Goal: Task Accomplishment & Management: Complete application form

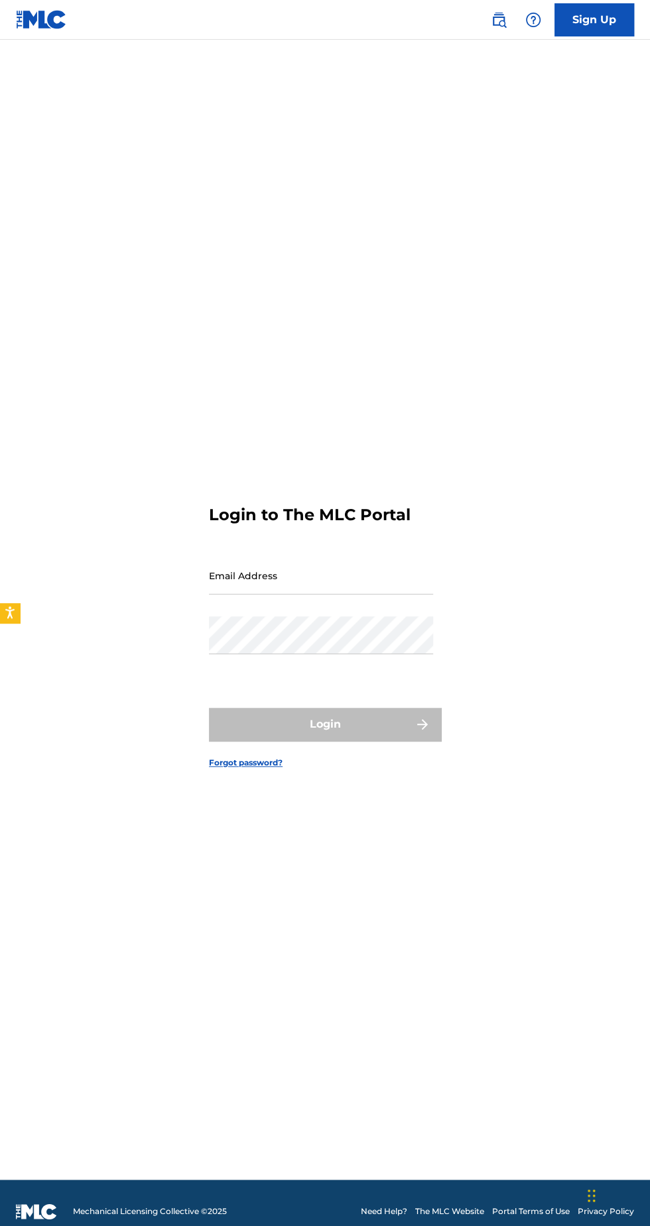
click at [354, 595] on input "Email Address" at bounding box center [321, 576] width 224 height 38
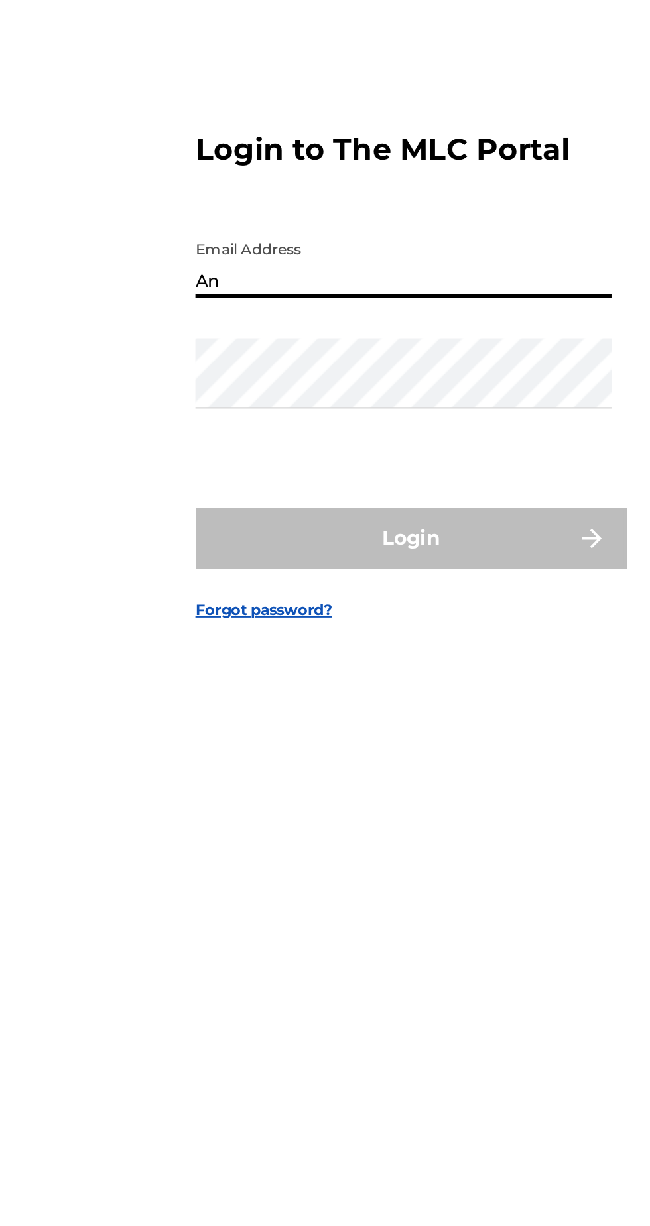
type input "A"
type input "[EMAIL_ADDRESS][DOMAIN_NAME]"
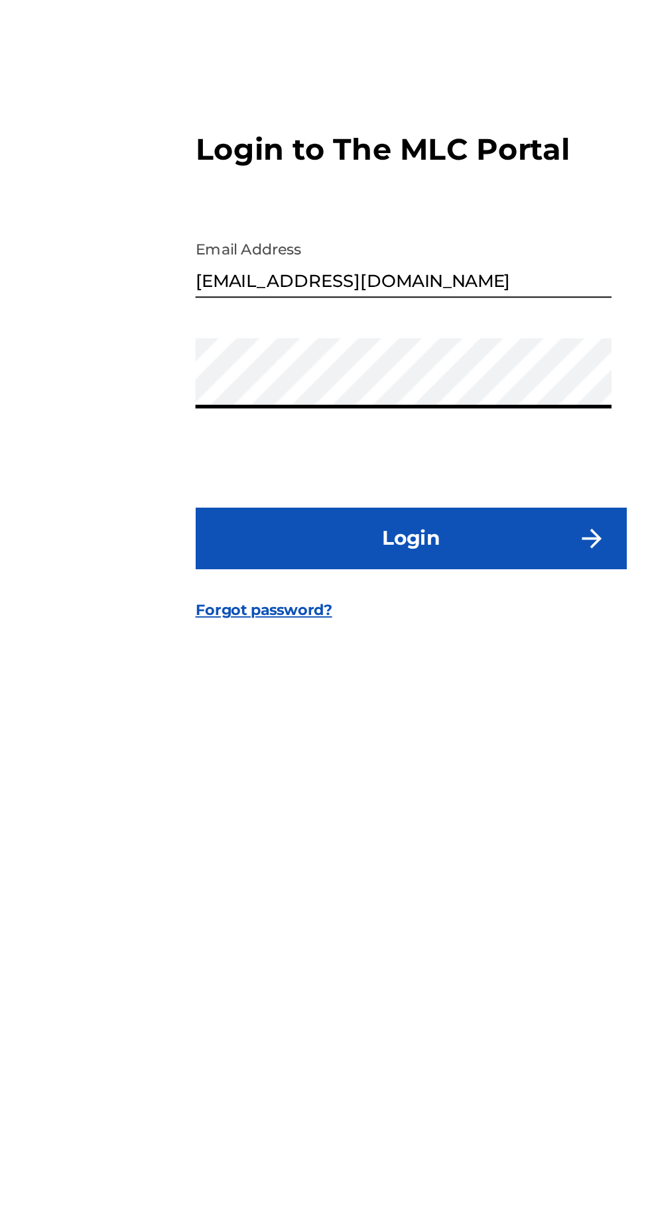
click at [379, 741] on button "Login" at bounding box center [325, 724] width 232 height 33
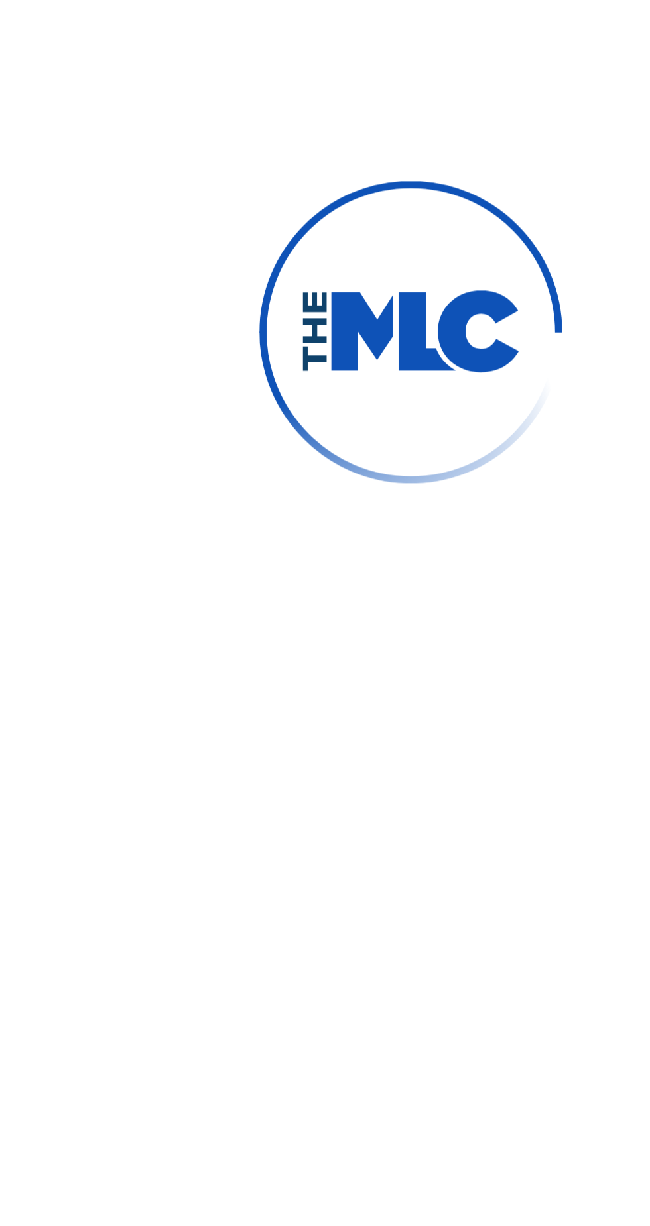
scroll to position [7, 0]
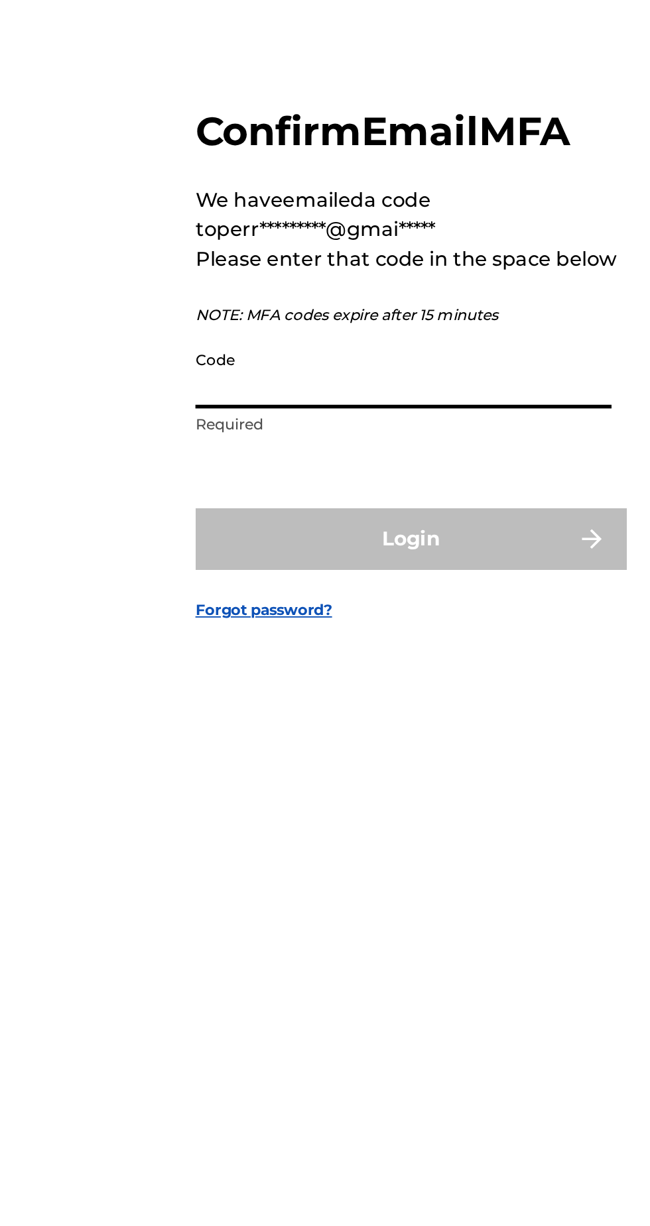
paste input "849303"
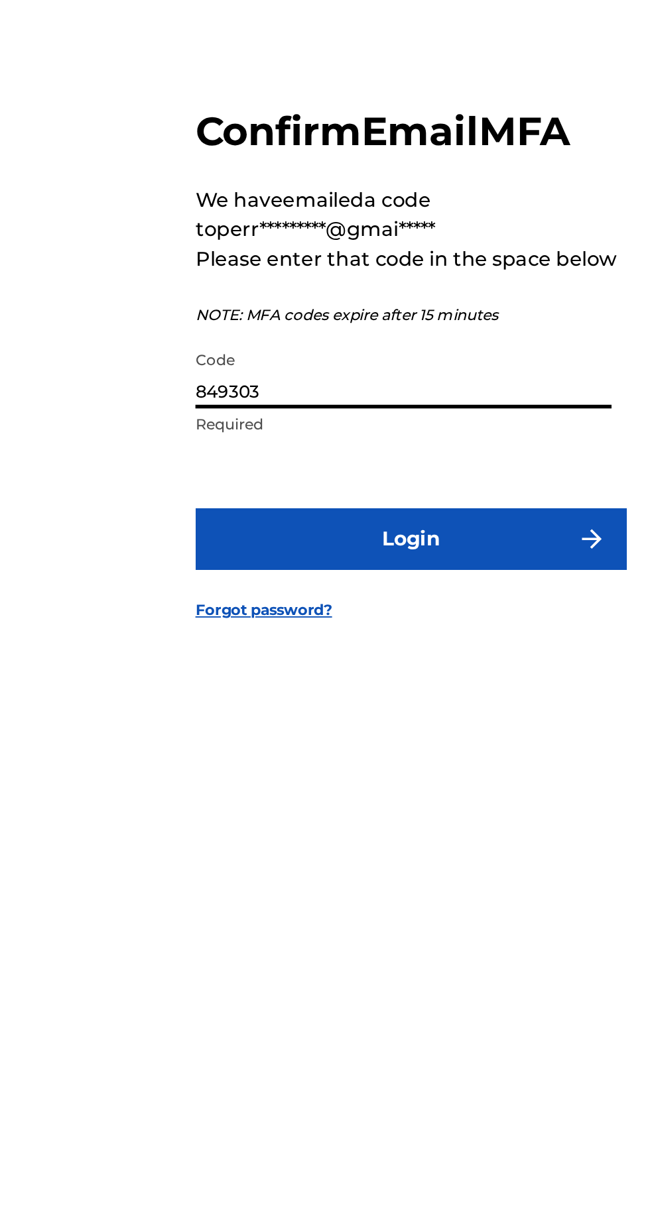
type input "849303"
click at [373, 741] on button "Login" at bounding box center [325, 724] width 232 height 33
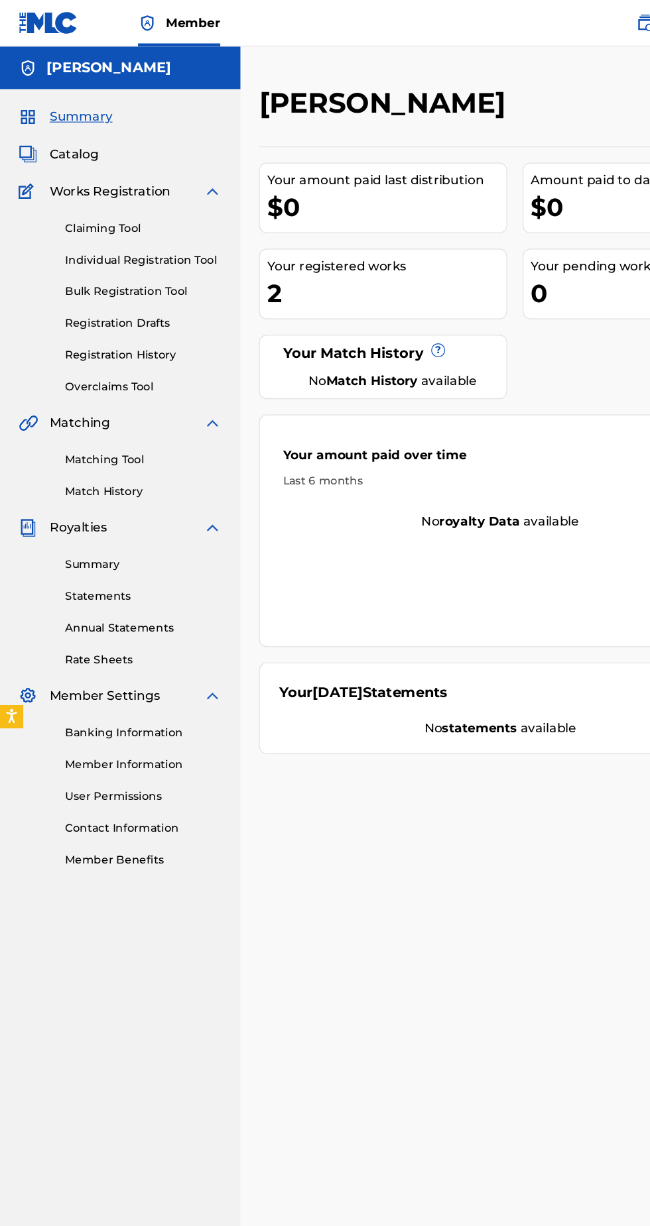
click at [110, 217] on link "Individual Registration Tool" at bounding box center [123, 222] width 134 height 14
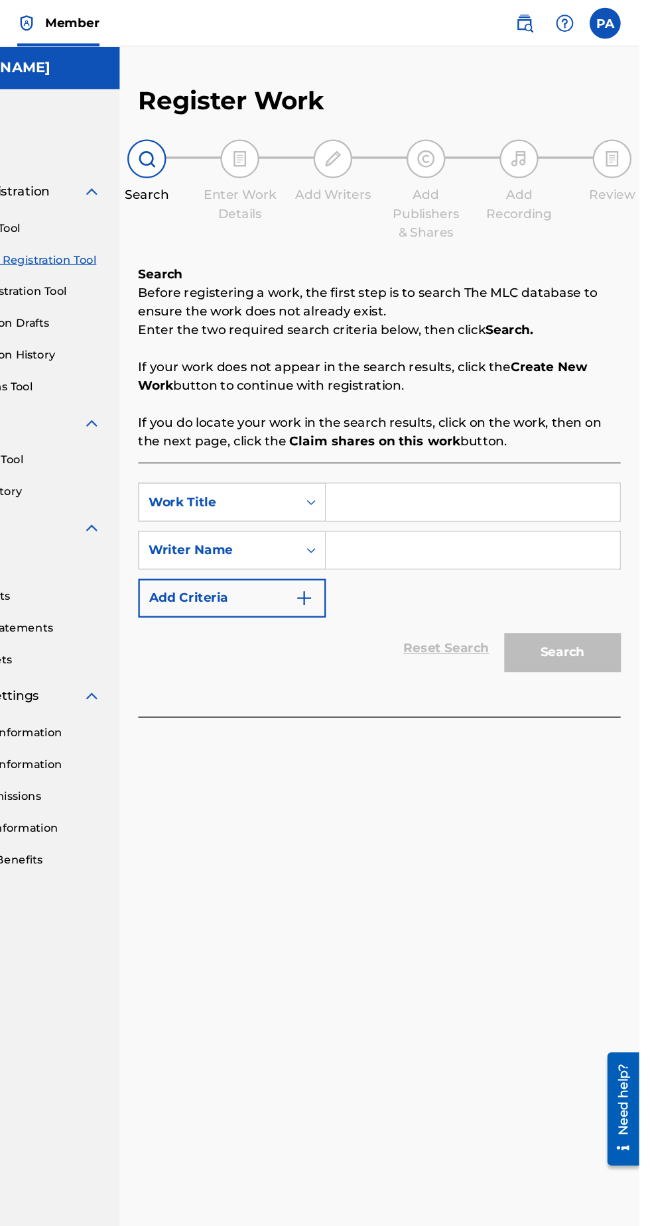
click at [545, 434] on input "Search Form" at bounding box center [507, 430] width 251 height 32
paste input "LOS MO$TRØS"
type input "LOS MO$TRØS"
click at [505, 476] on input "Search Form" at bounding box center [507, 471] width 251 height 32
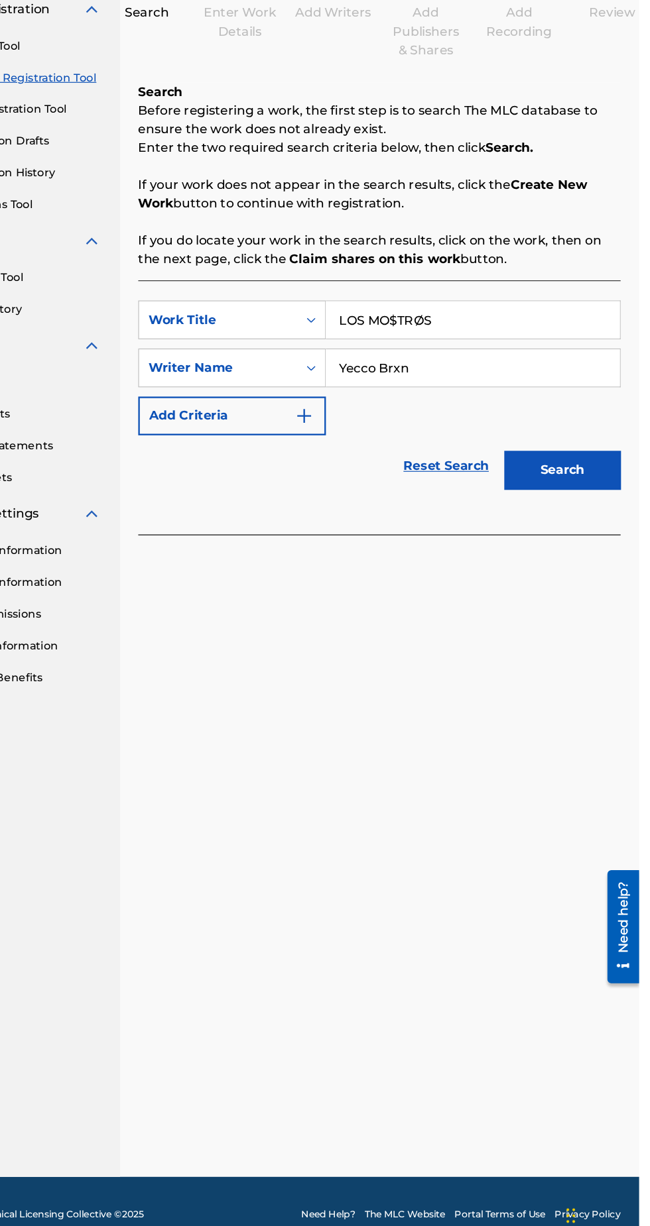
type input "Yecco Brxn"
click at [617, 548] on button "Search" at bounding box center [583, 558] width 99 height 33
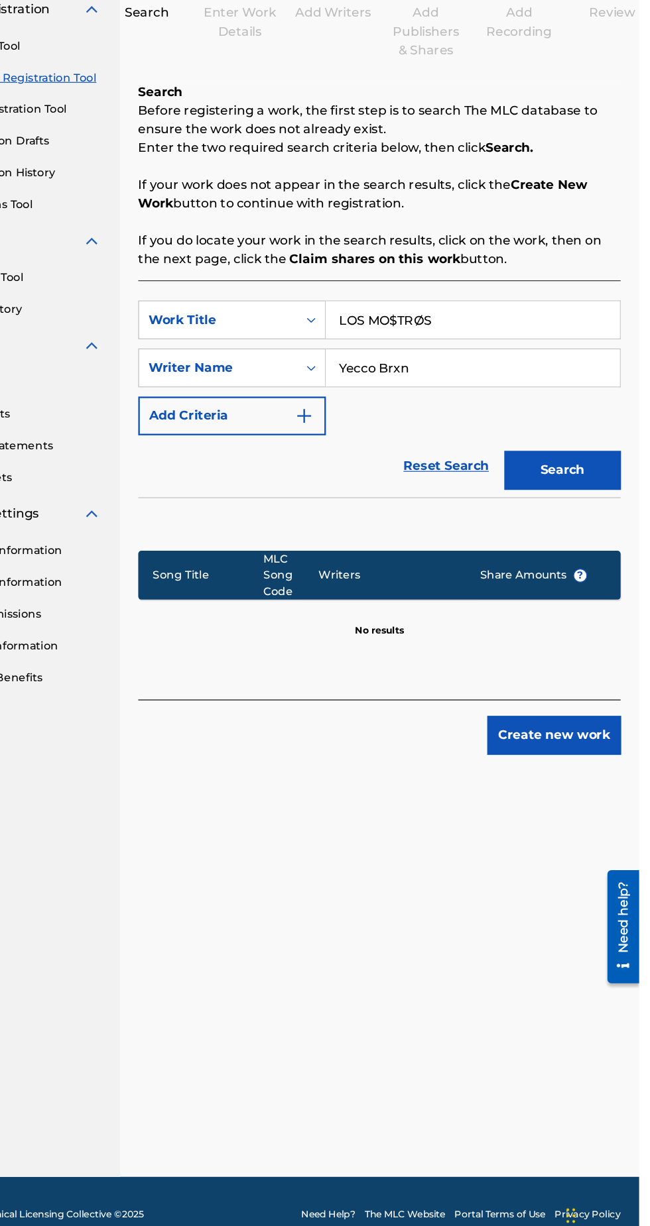
click at [585, 782] on button "Create new work" at bounding box center [577, 784] width 114 height 33
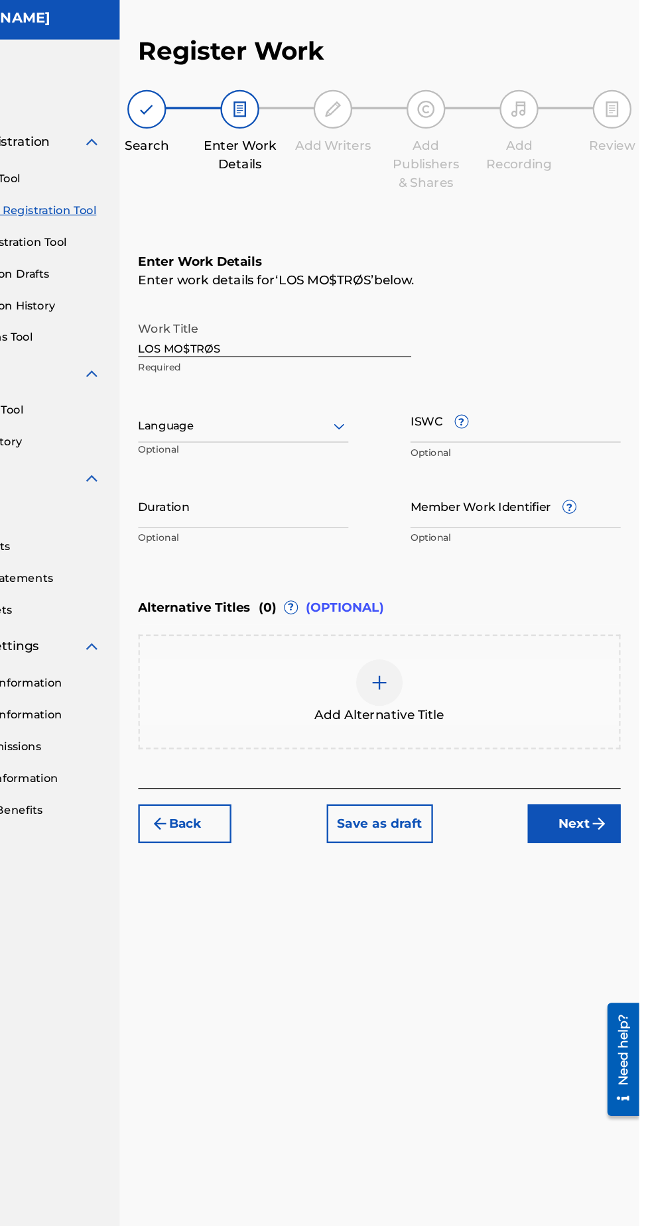
click at [591, 748] on button "Next" at bounding box center [594, 747] width 80 height 33
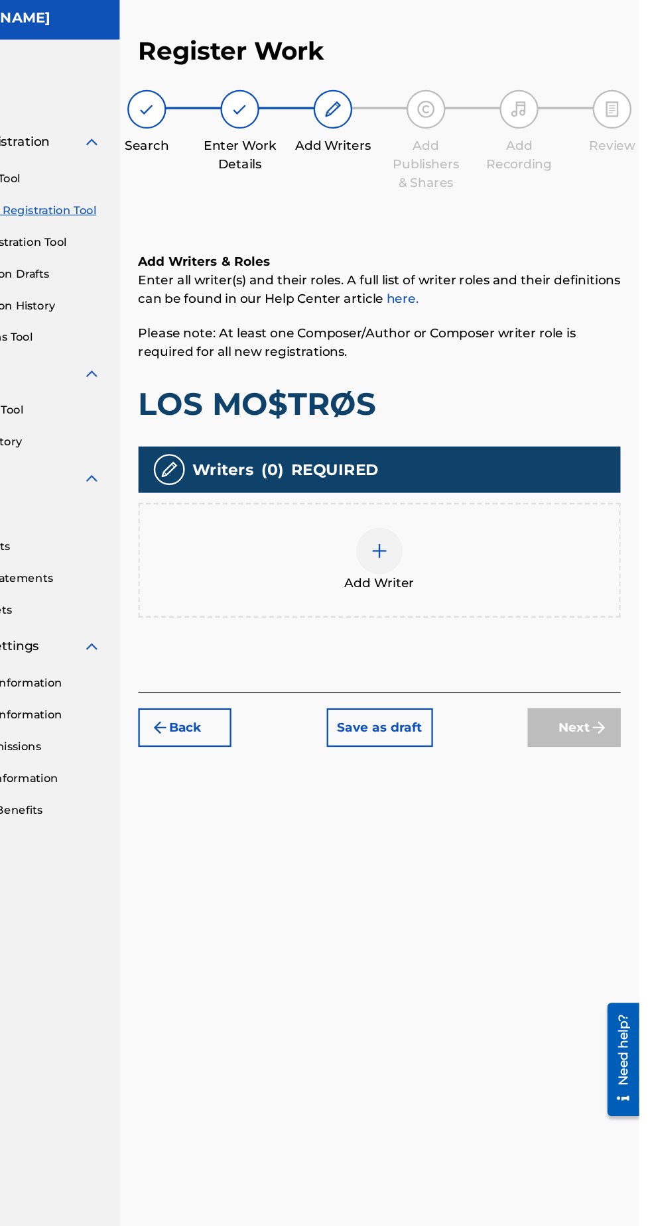
scroll to position [60, 0]
click at [434, 506] on img at bounding box center [428, 514] width 16 height 16
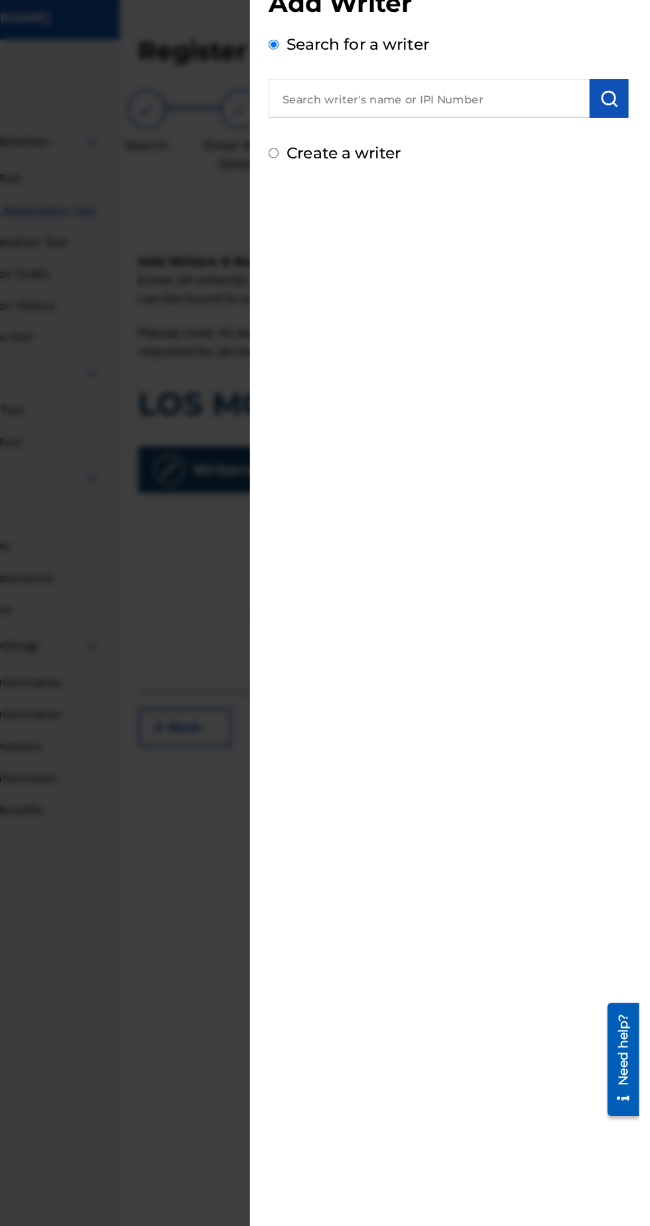
click at [411, 125] on input "text" at bounding box center [470, 126] width 274 height 33
type input "P"
click at [341, 172] on input "Create a writer" at bounding box center [337, 173] width 9 height 9
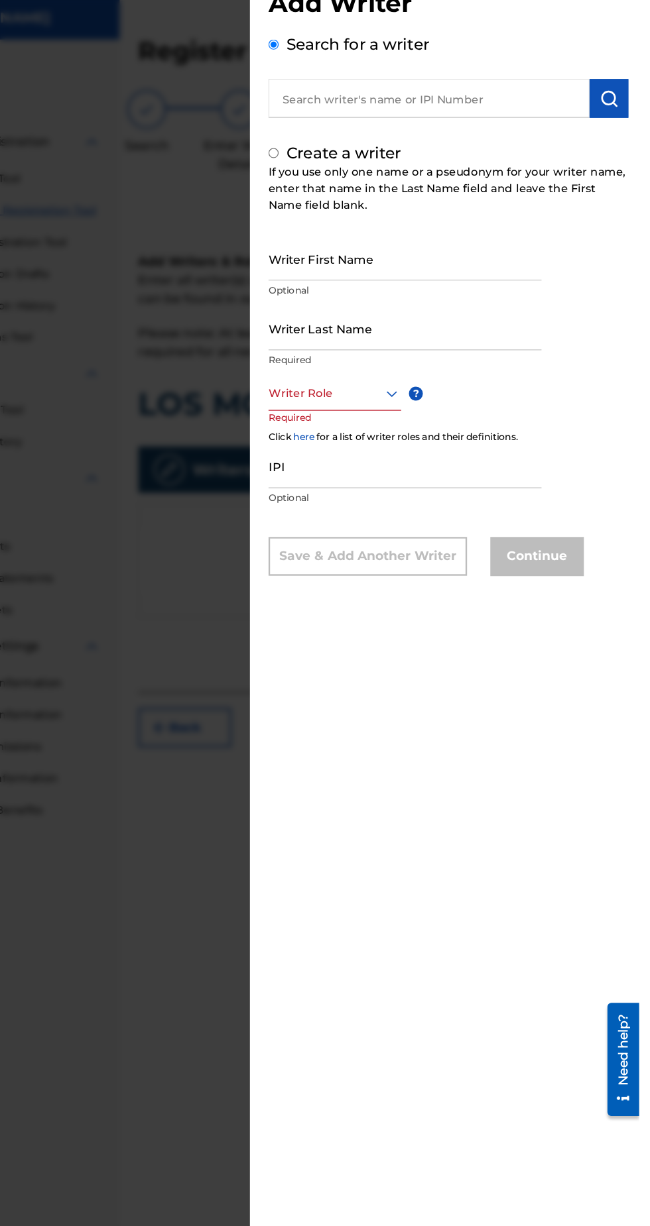
radio input "false"
radio input "true"
click at [371, 276] on input "Writer First Name" at bounding box center [449, 264] width 233 height 38
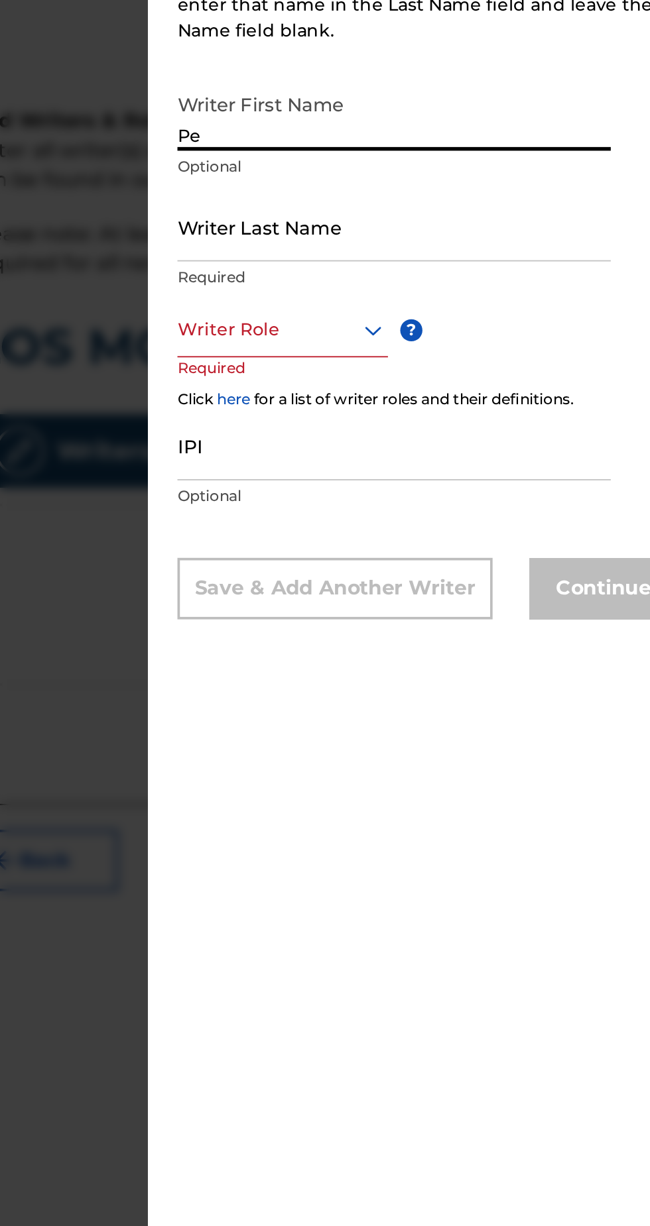
type input "Pe"
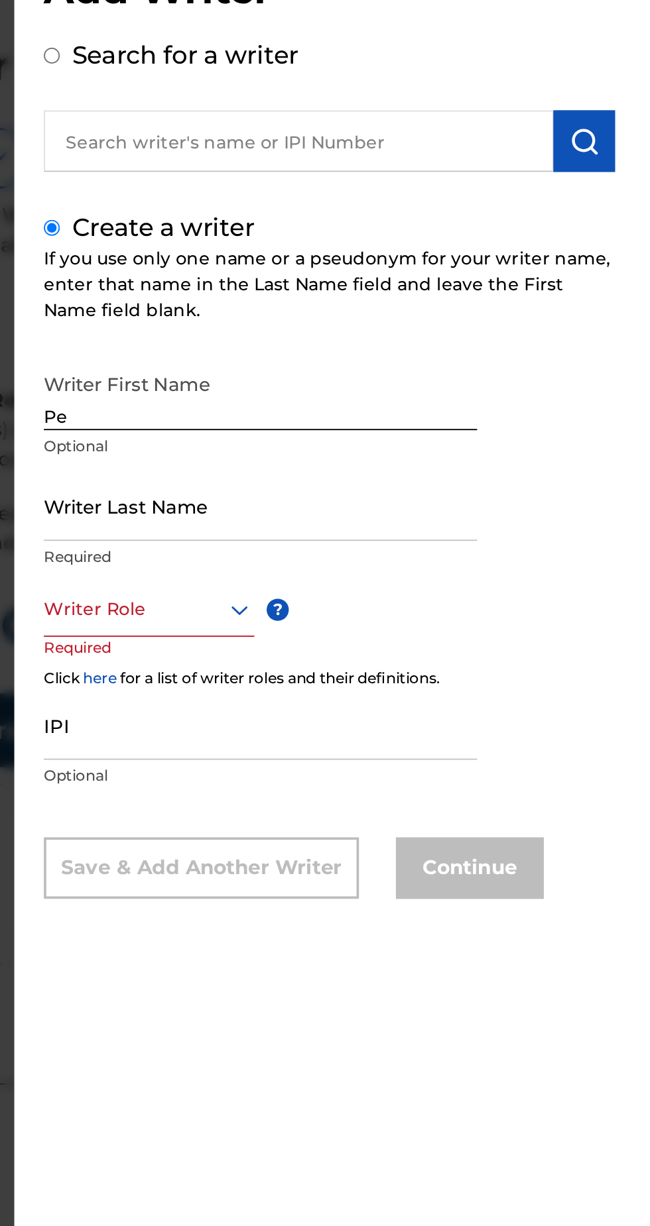
paste input "01153292080"
type input "01153292080"
click at [341, 78] on input "Search for a writer" at bounding box center [337, 80] width 9 height 9
radio input "true"
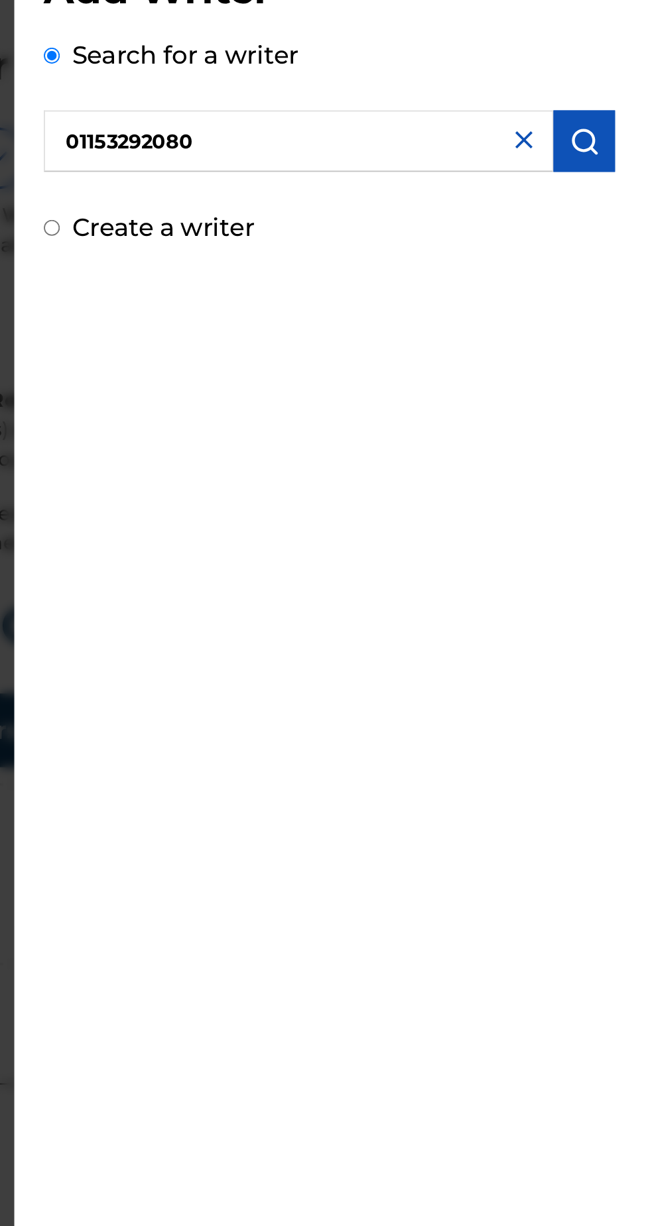
click at [632, 123] on img "submit" at bounding box center [624, 127] width 16 height 16
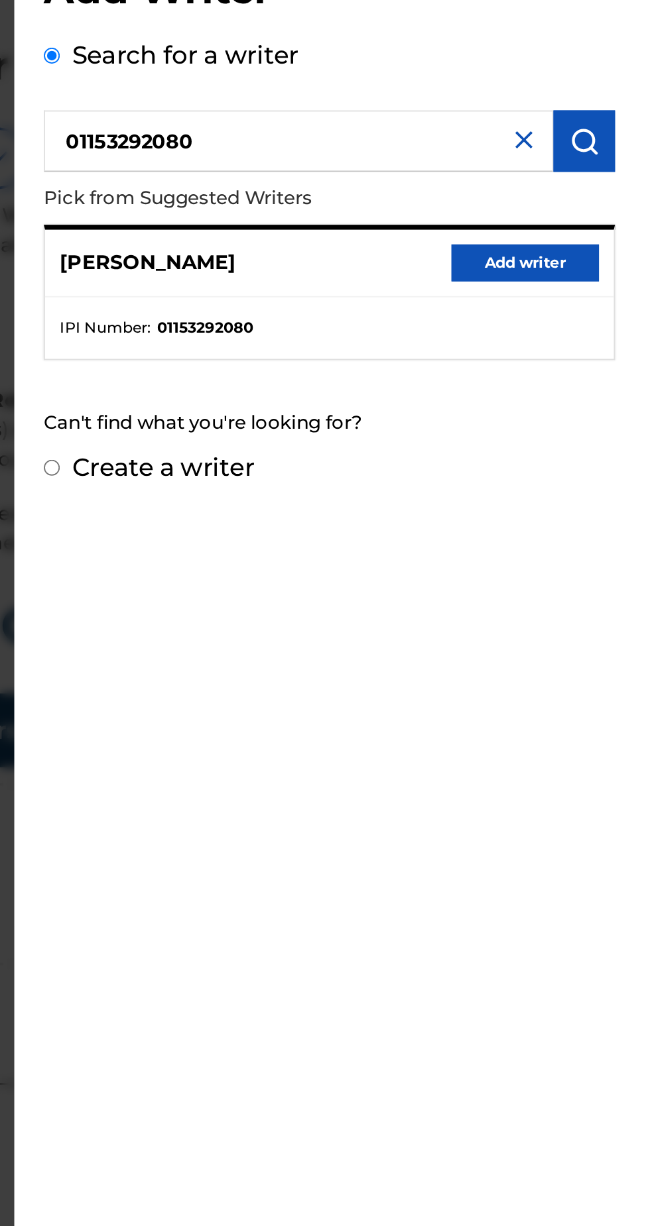
click at [579, 191] on button "Add writer" at bounding box center [592, 192] width 80 height 20
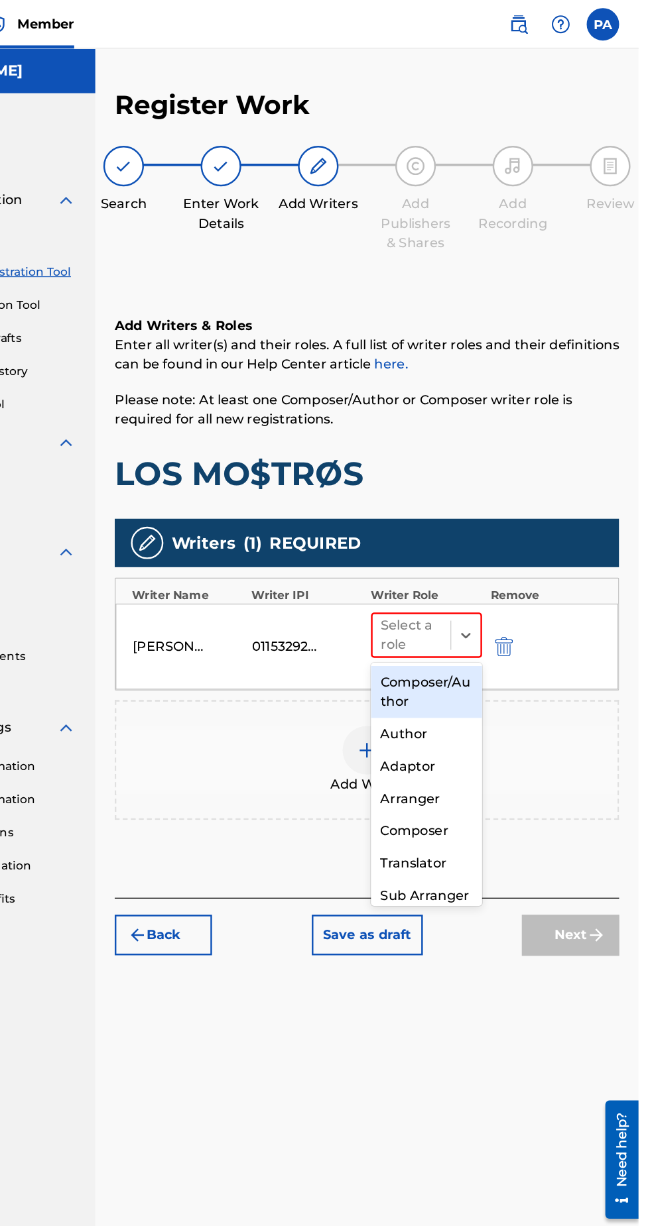
scroll to position [0, 0]
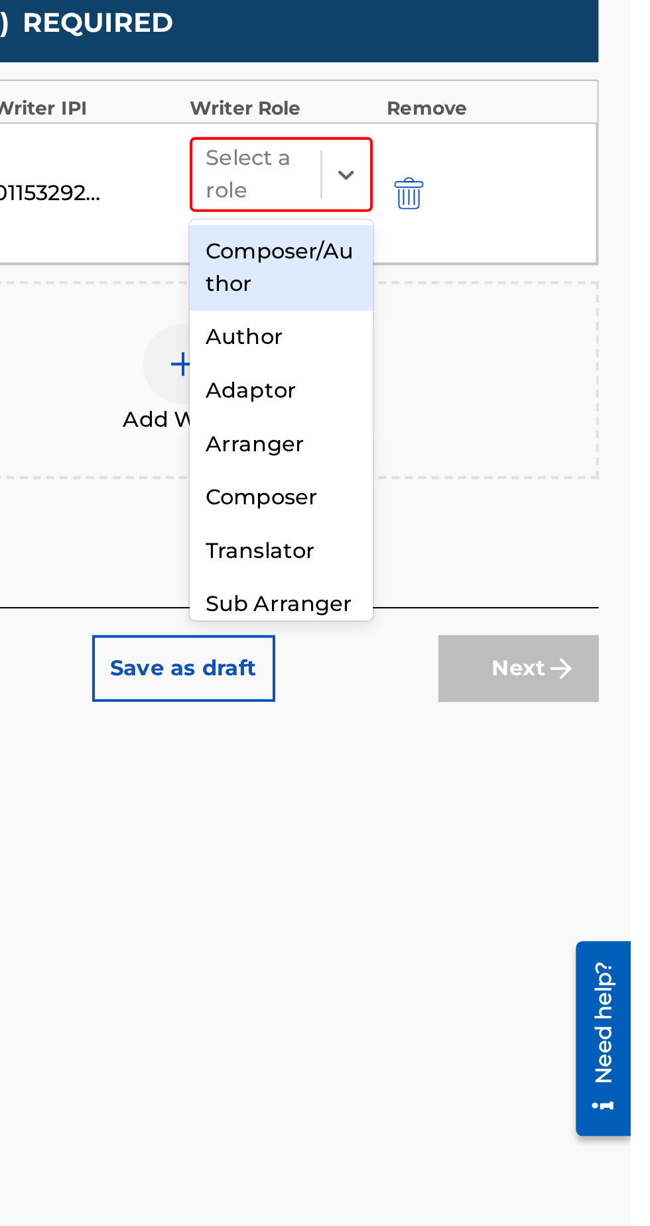
click at [492, 680] on div "Composer" at bounding box center [476, 680] width 91 height 27
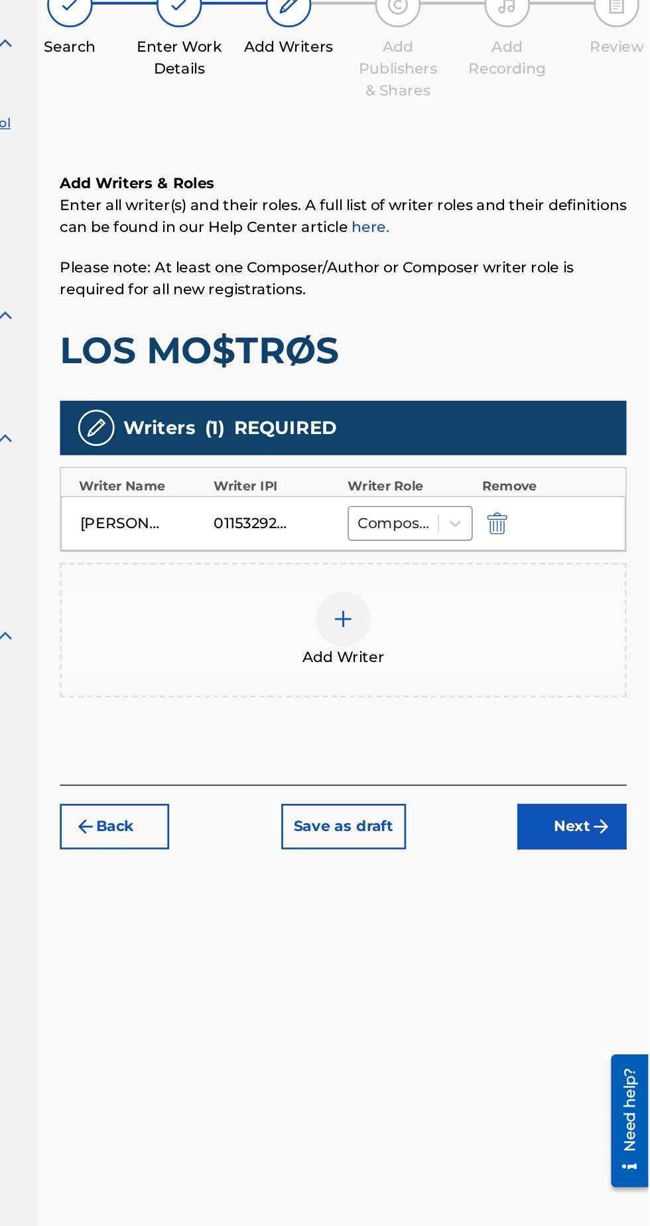
click at [427, 579] on img at bounding box center [428, 583] width 16 height 16
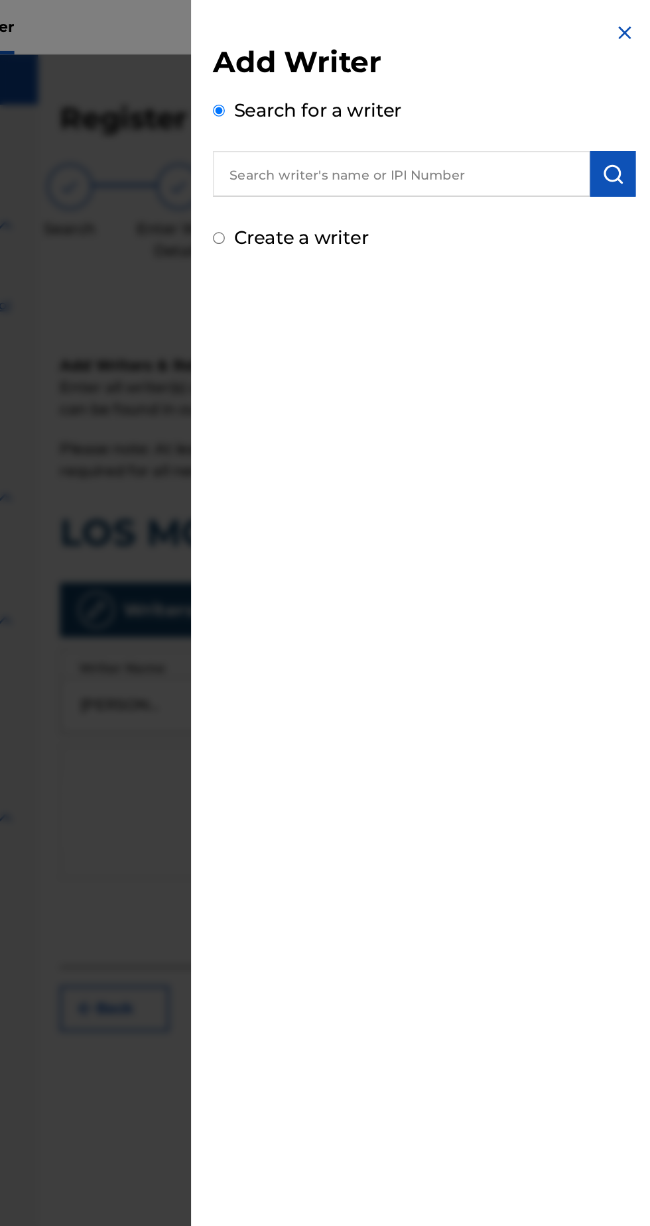
click at [341, 172] on input "Create a writer" at bounding box center [337, 173] width 9 height 9
radio input "false"
radio input "true"
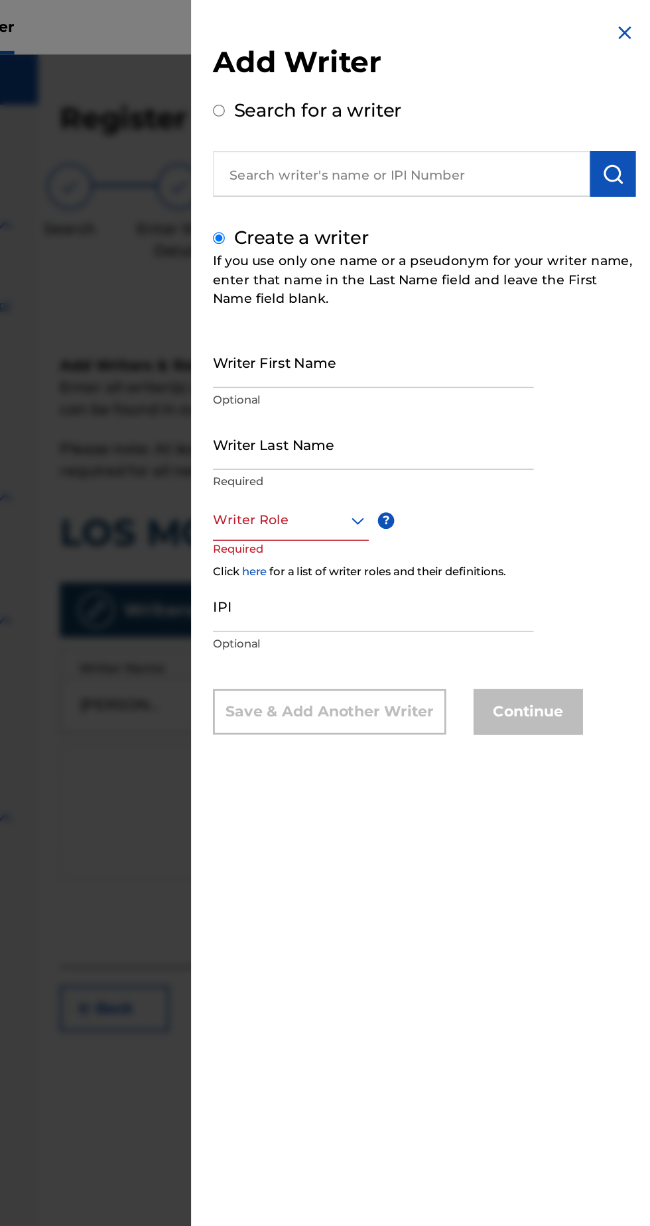
click at [381, 267] on input "Writer First Name" at bounding box center [449, 264] width 233 height 38
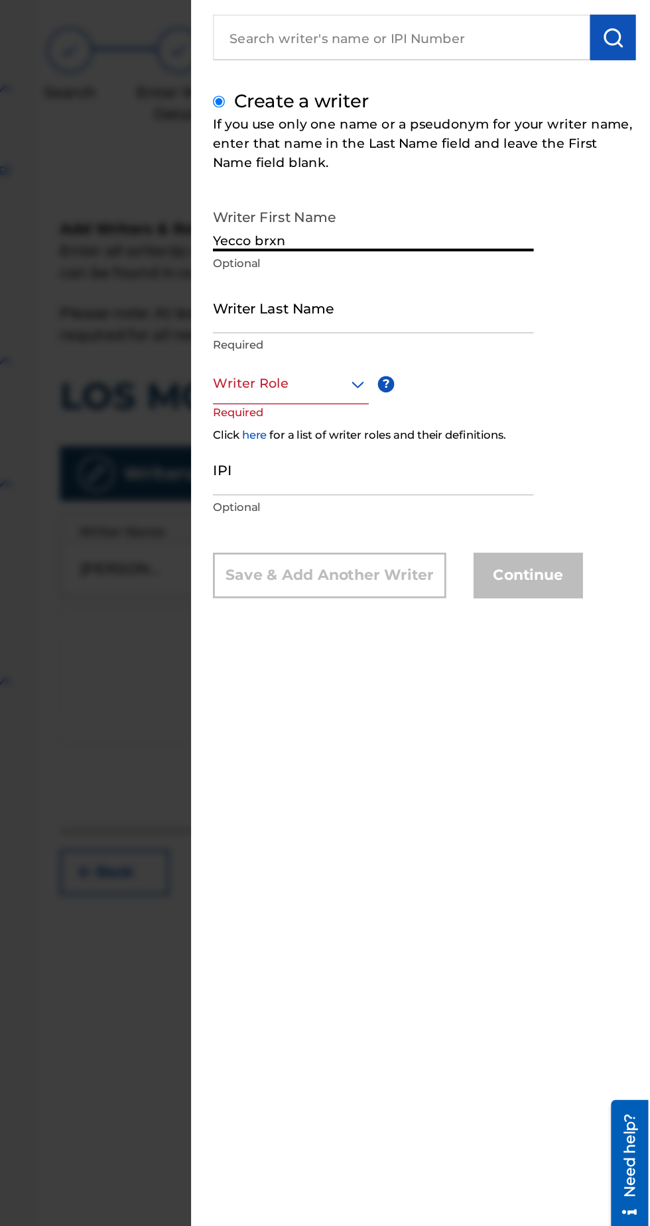
type input "Yecco brxn"
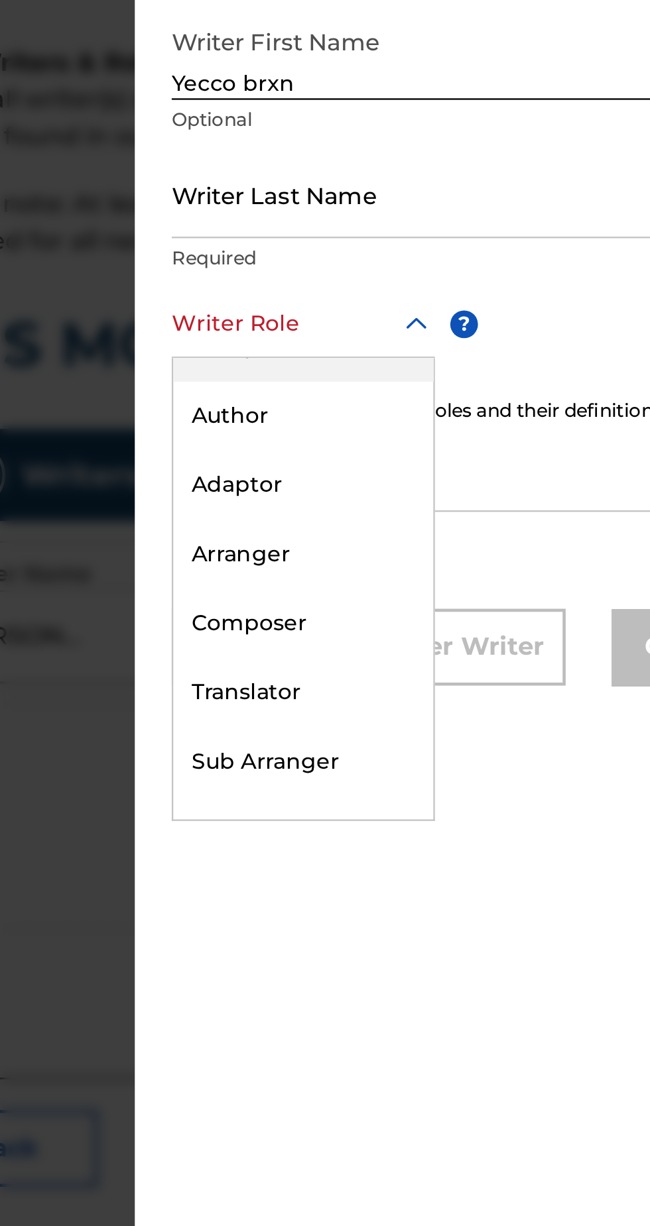
scroll to position [17, 0]
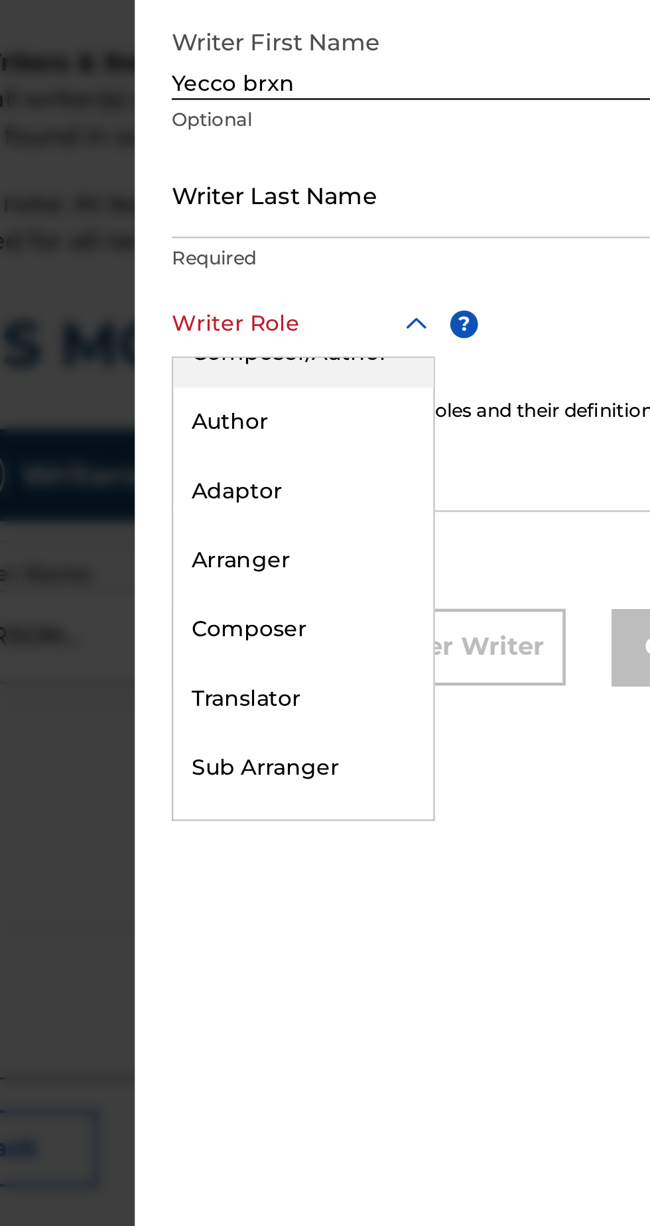
click at [410, 435] on div "Author" at bounding box center [389, 421] width 112 height 30
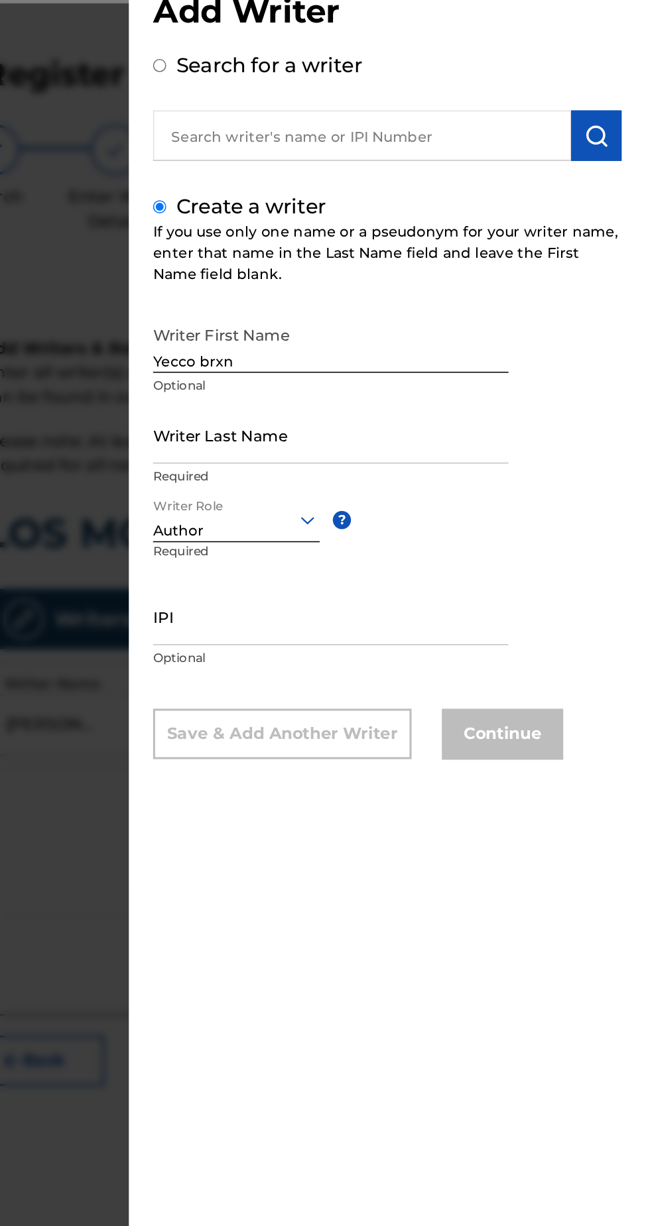
click at [526, 327] on input "Writer Last Name" at bounding box center [449, 323] width 233 height 38
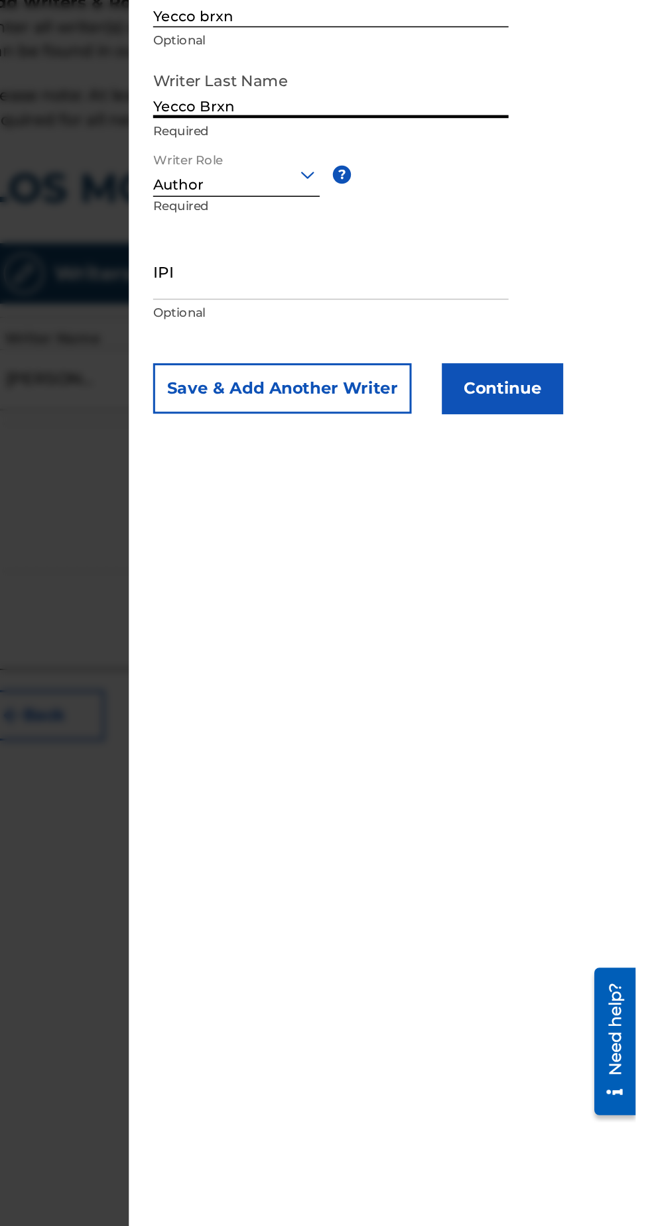
type input "Yecco Brxn"
click at [586, 524] on button "Continue" at bounding box center [562, 519] width 80 height 33
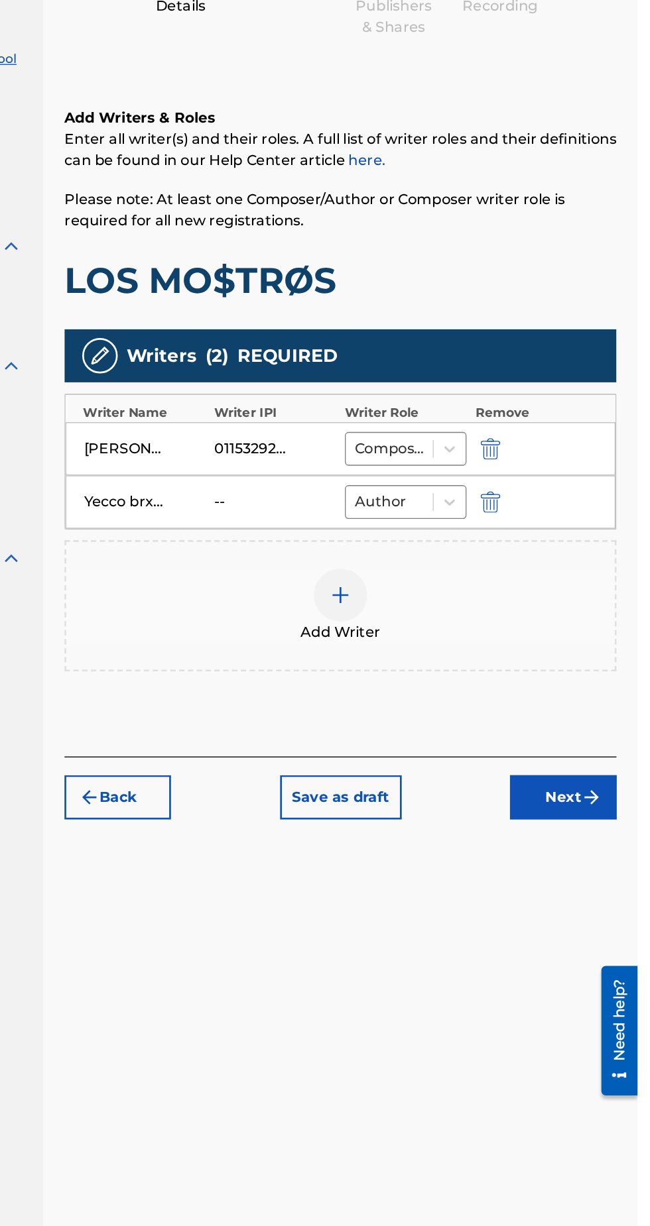
click at [601, 760] on button "Next" at bounding box center [594, 774] width 80 height 33
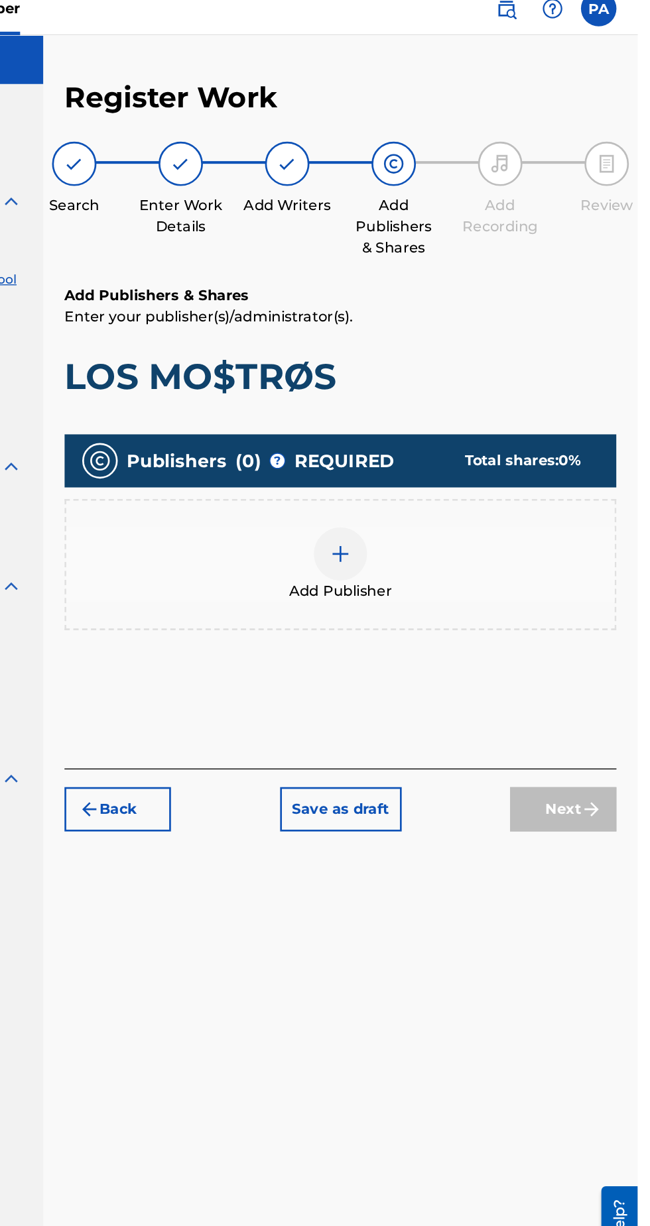
scroll to position [60, 0]
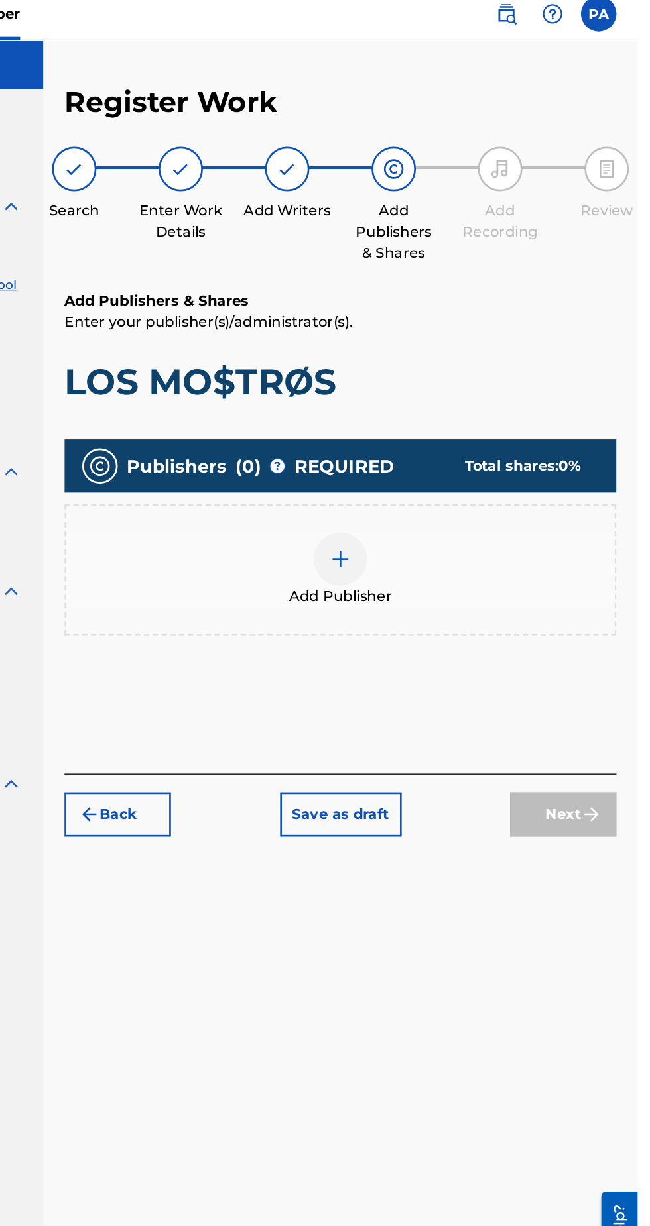
click at [439, 408] on div at bounding box center [428, 428] width 40 height 40
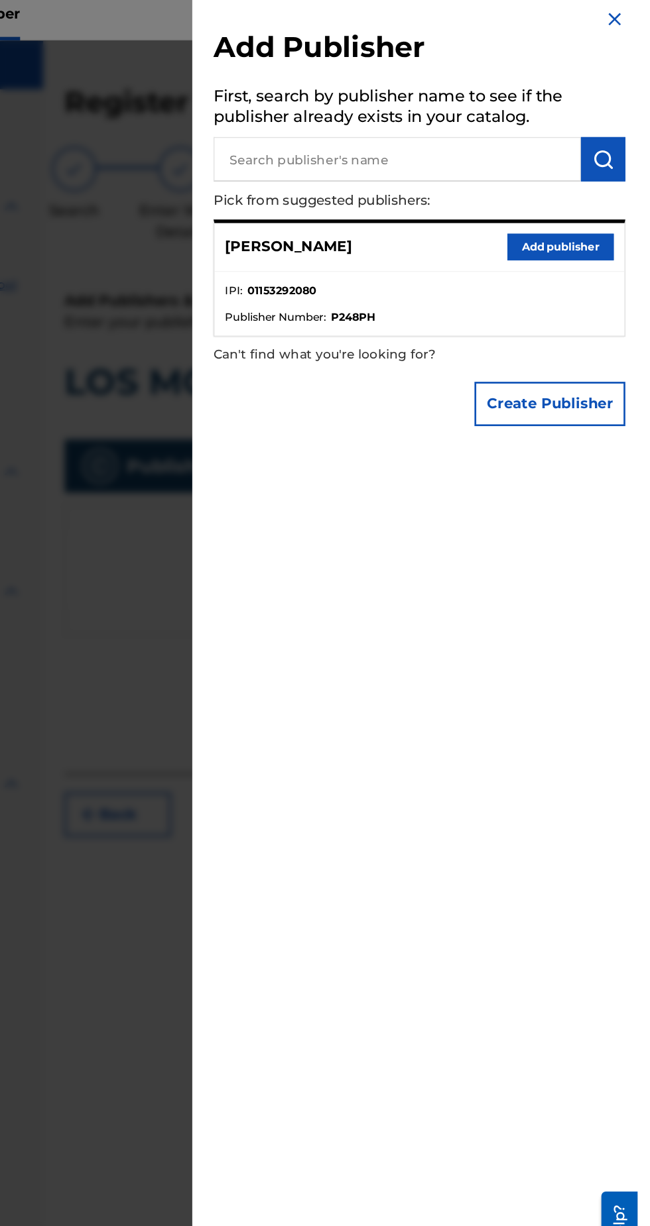
click at [619, 204] on button "Add publisher" at bounding box center [592, 194] width 80 height 20
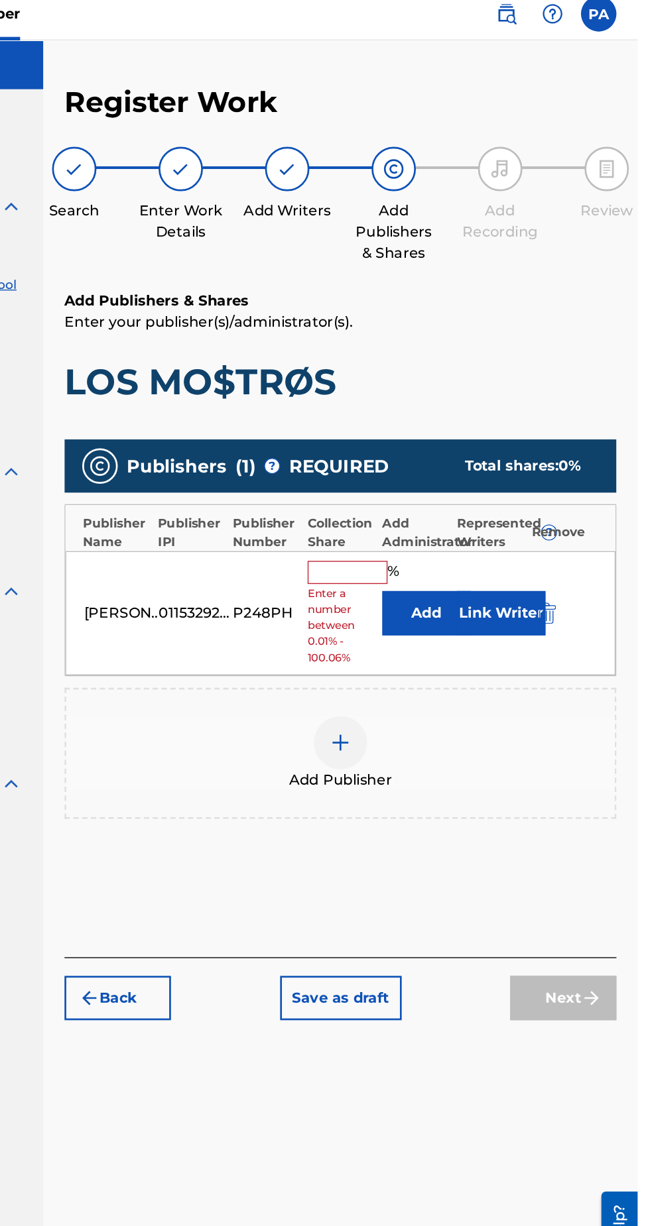
click at [445, 429] on input "text" at bounding box center [433, 437] width 60 height 17
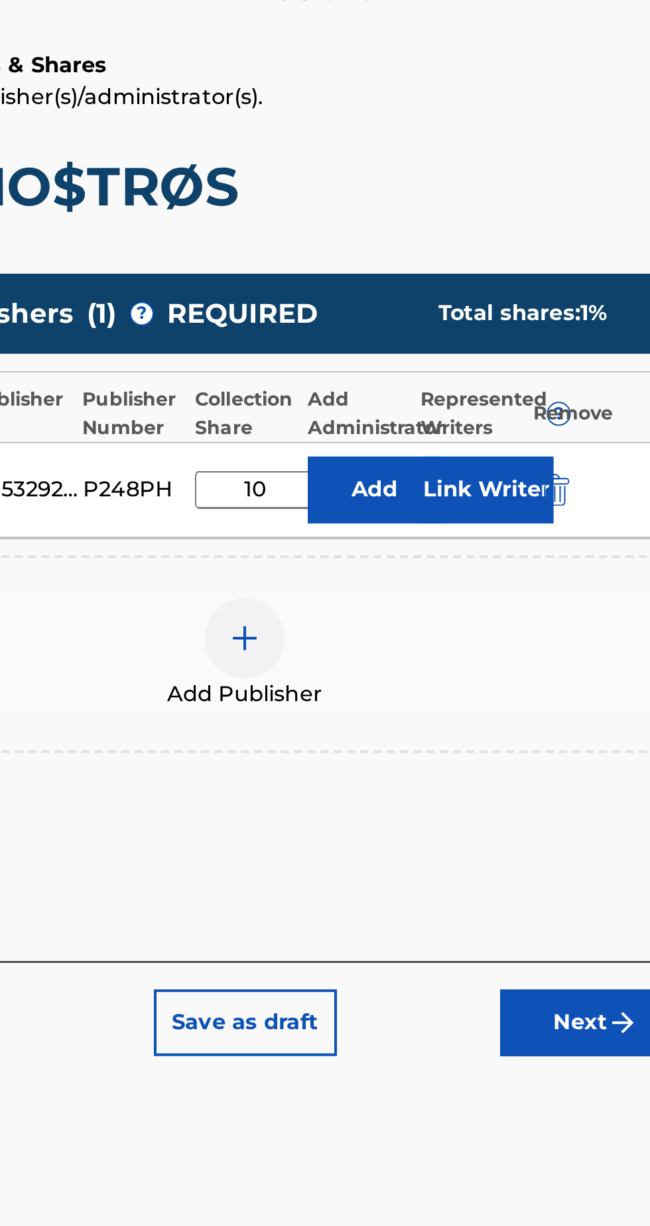
type input "100"
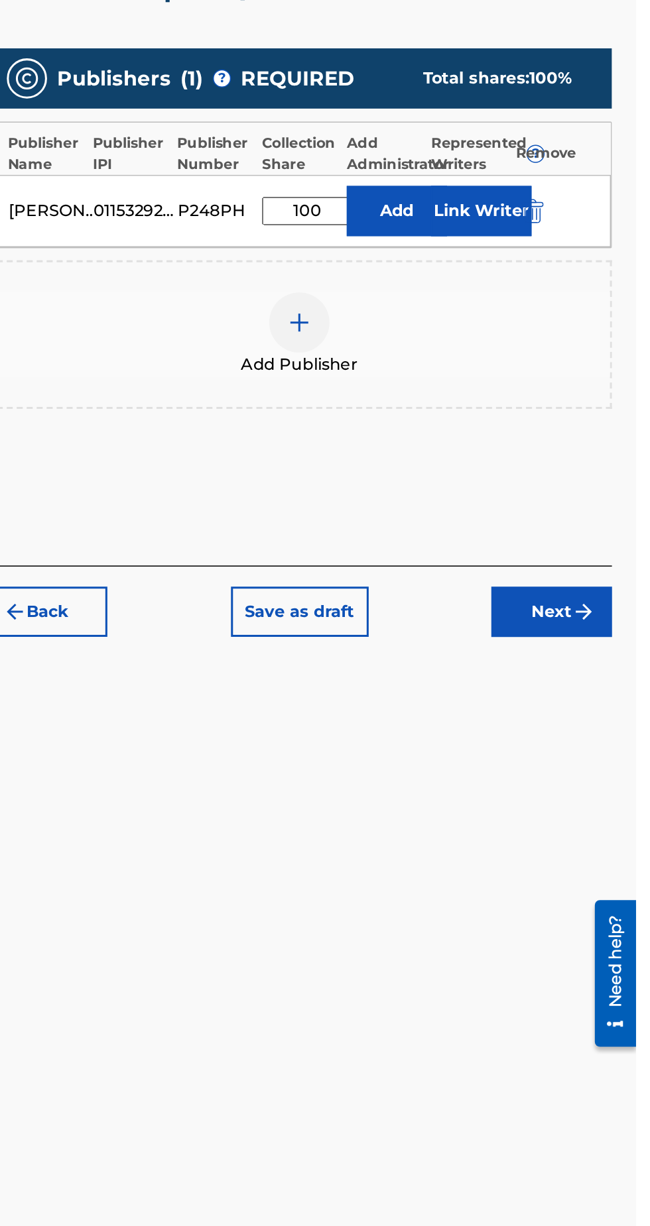
click at [611, 693] on button "Next" at bounding box center [594, 709] width 80 height 33
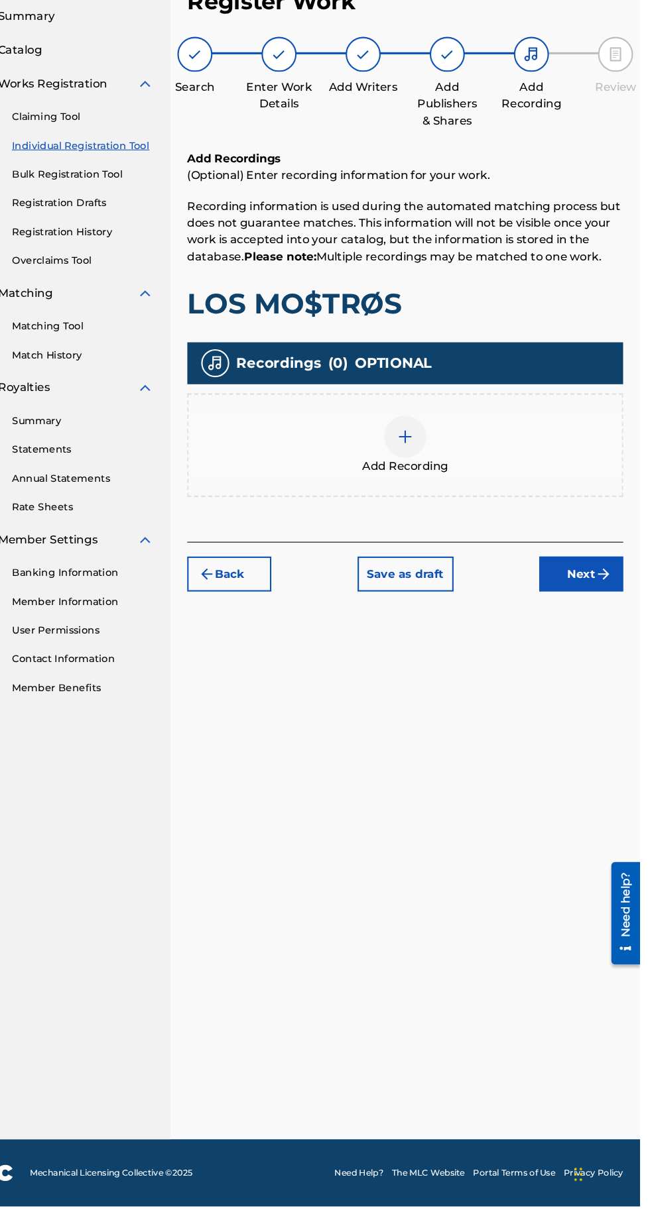
scroll to position [58, 0]
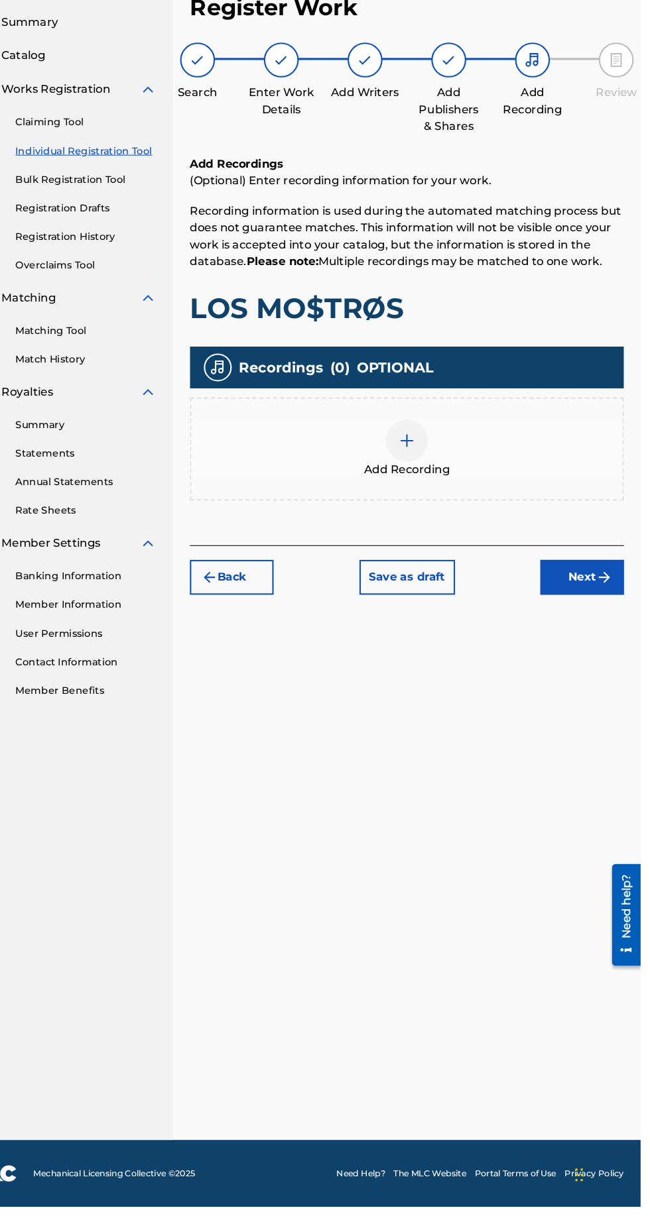
click at [597, 611] on button "Next" at bounding box center [594, 627] width 80 height 33
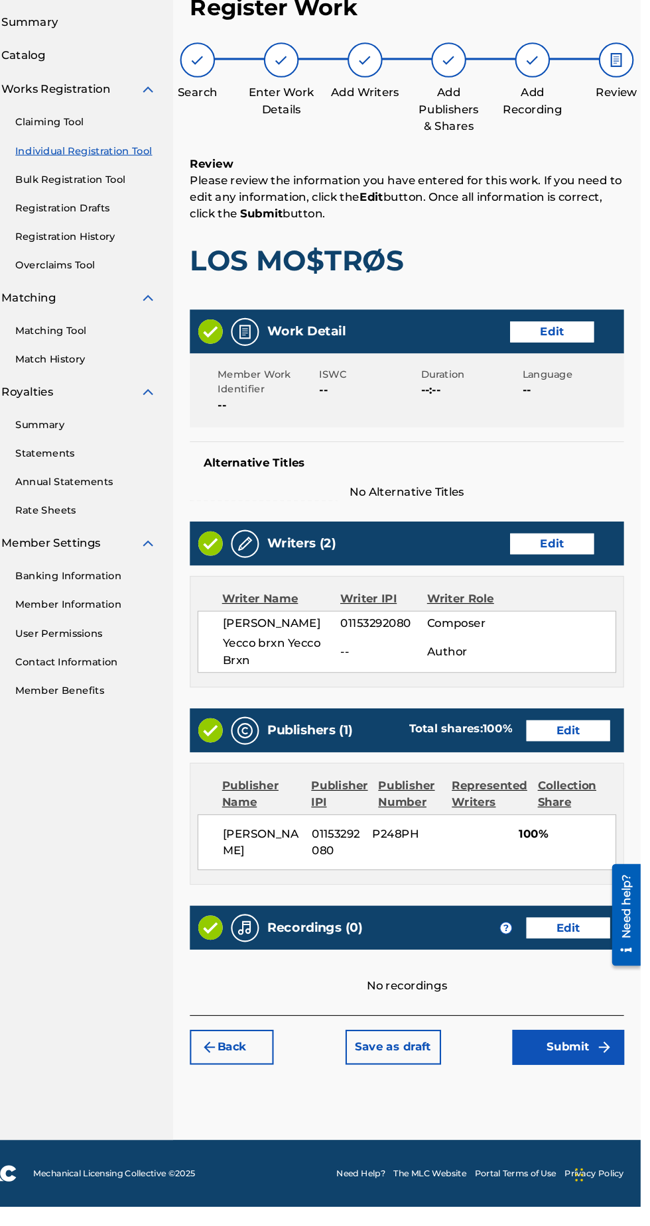
scroll to position [60, 0]
click at [573, 1058] on button "Submit" at bounding box center [581, 1074] width 106 height 33
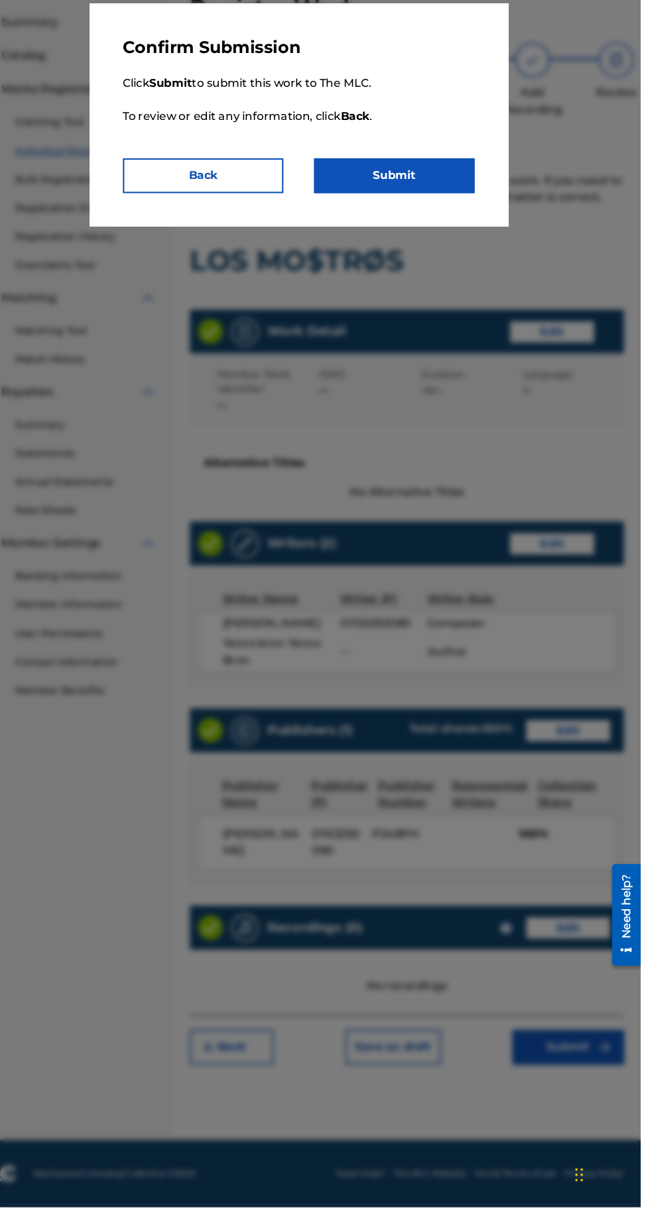
click at [447, 241] on button "Submit" at bounding box center [415, 245] width 152 height 33
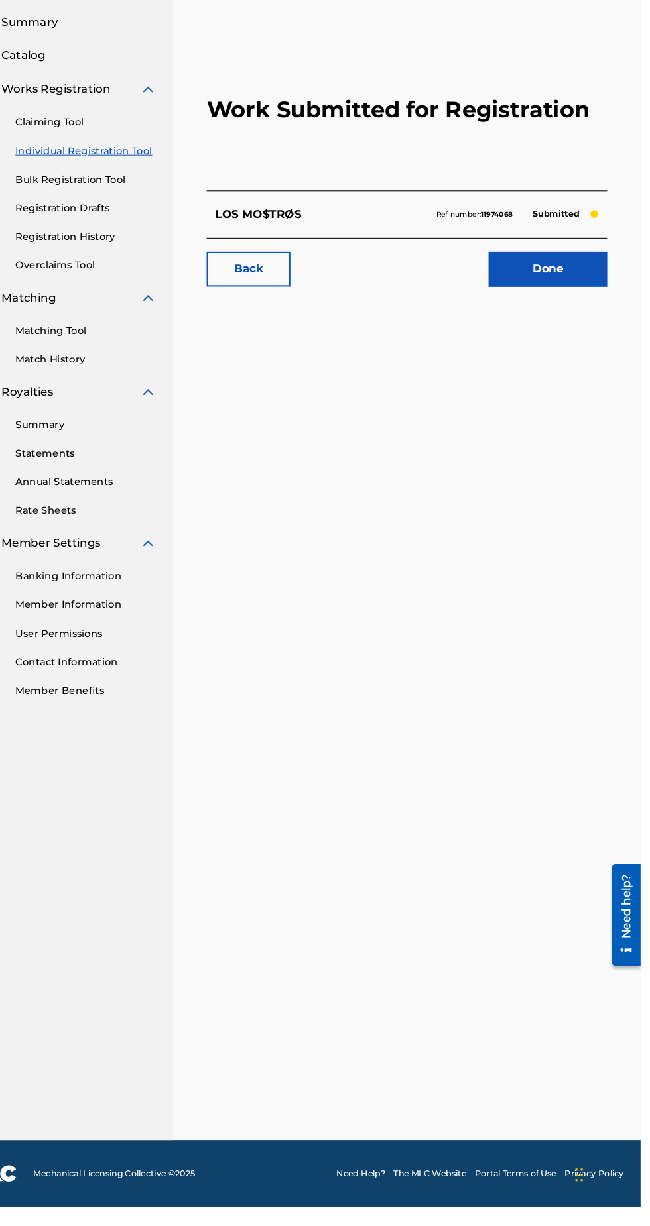
click at [591, 339] on link "Done" at bounding box center [561, 334] width 113 height 33
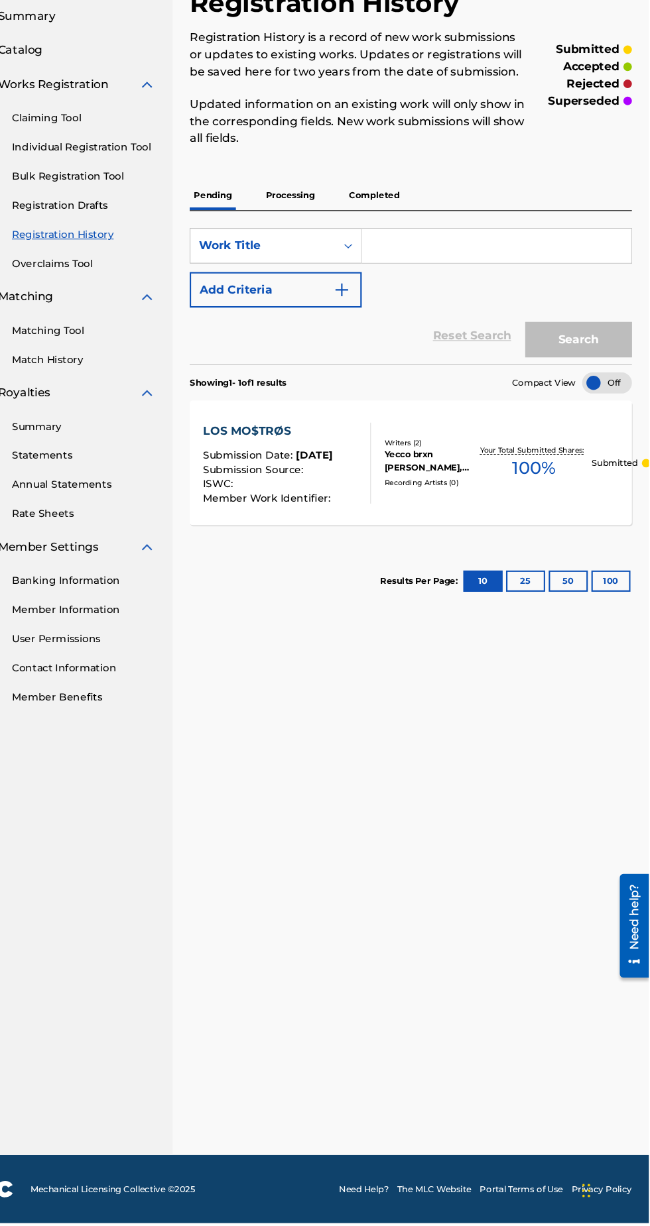
scroll to position [11, 0]
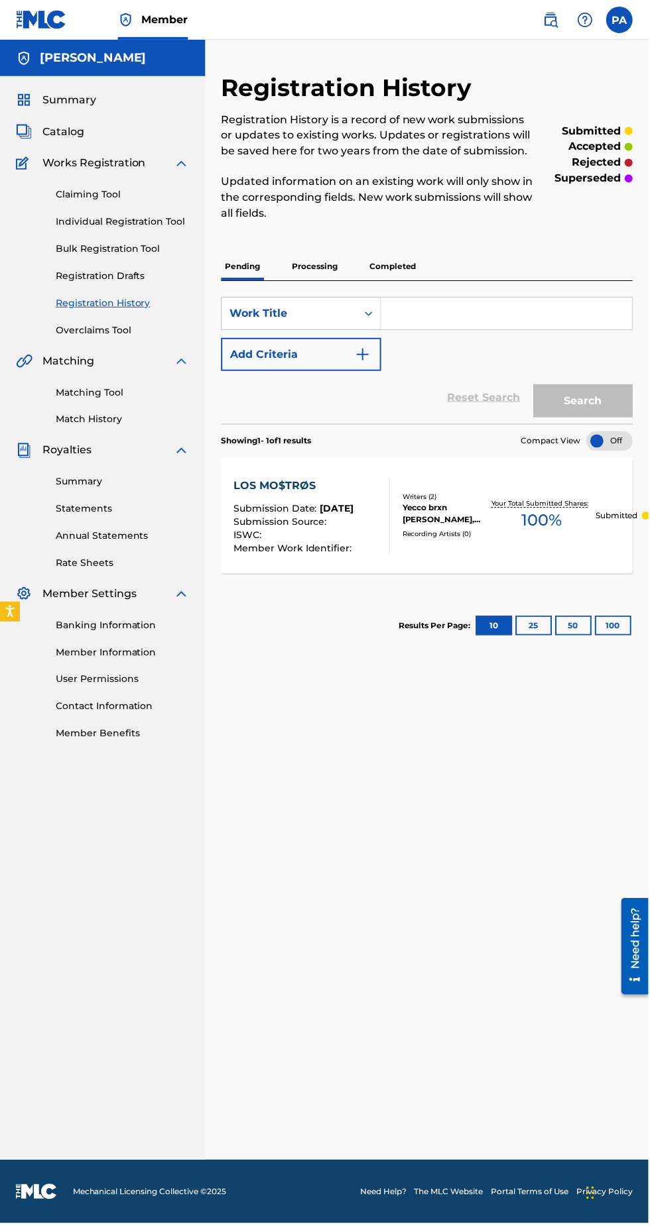
click at [322, 255] on p "Processing" at bounding box center [315, 267] width 54 height 28
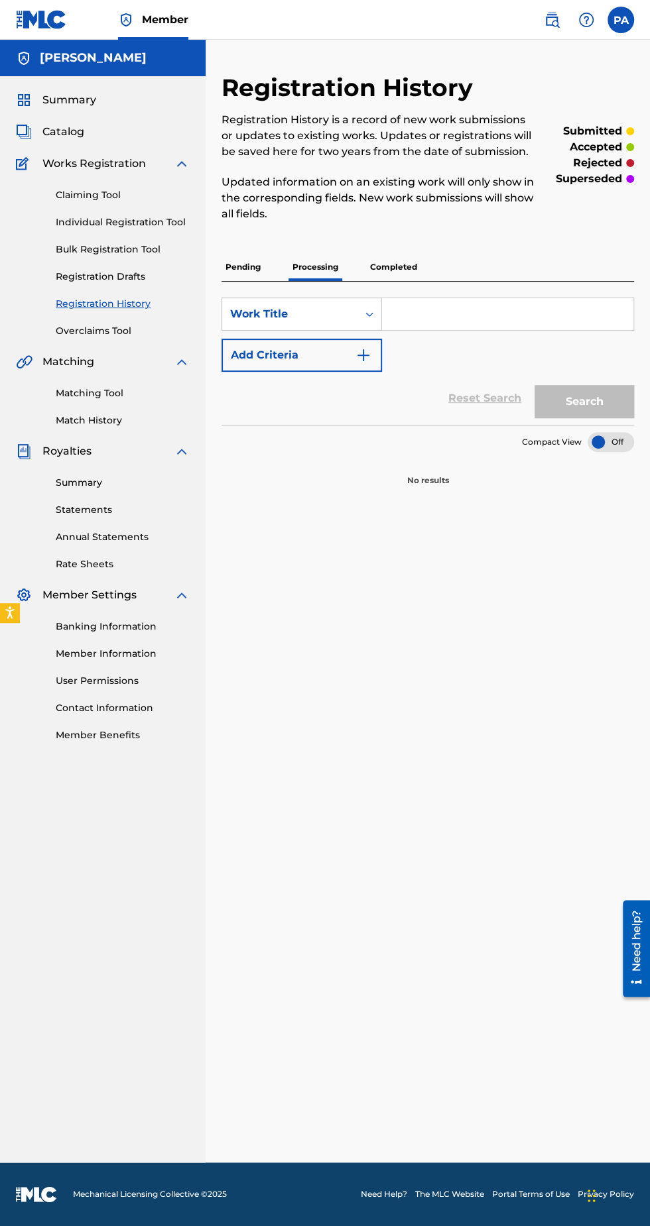
click at [241, 267] on p "Pending" at bounding box center [242, 267] width 43 height 28
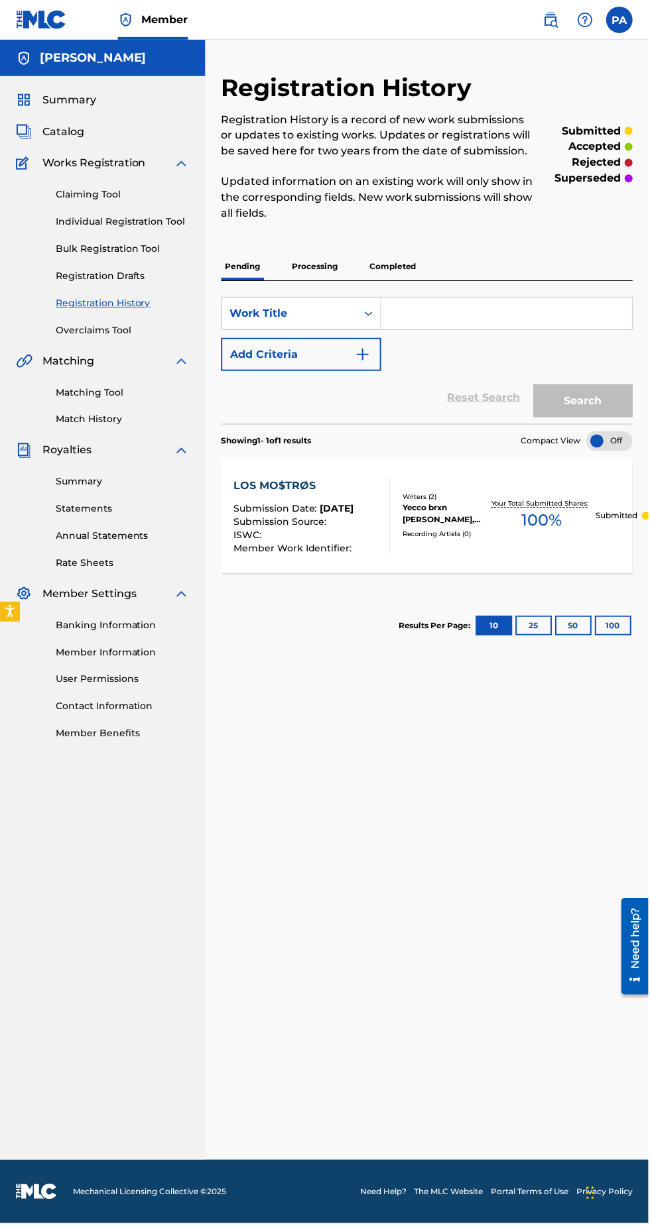
click at [298, 263] on p "Processing" at bounding box center [315, 267] width 54 height 28
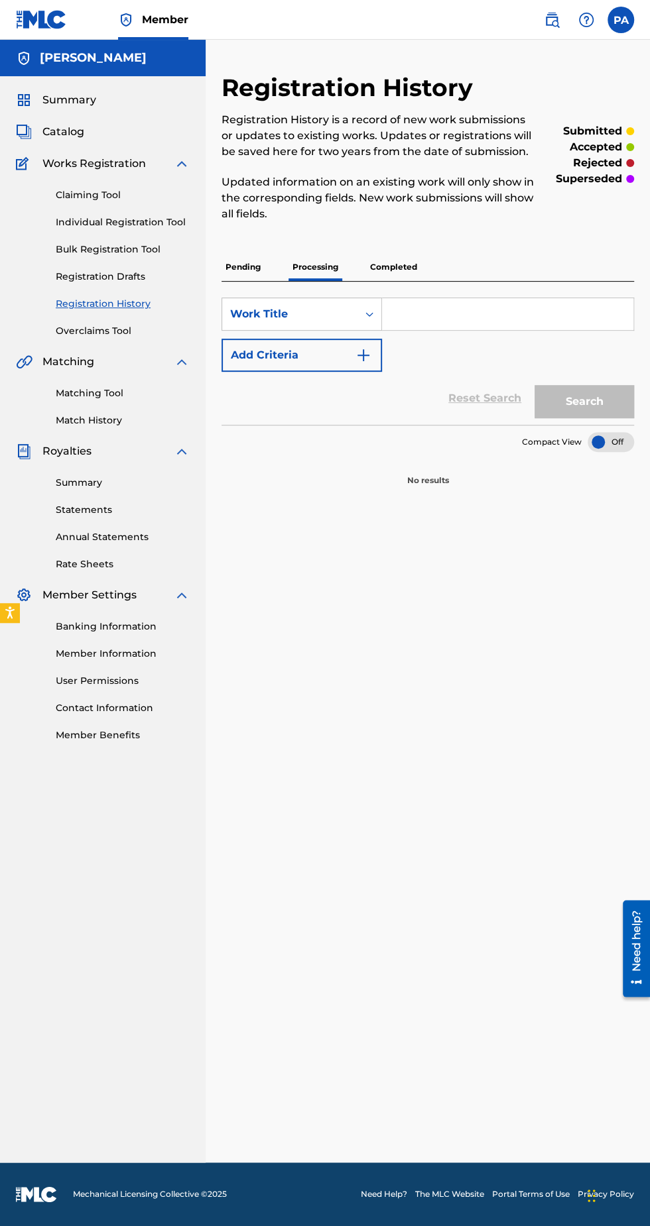
click at [391, 267] on p "Completed" at bounding box center [393, 267] width 55 height 28
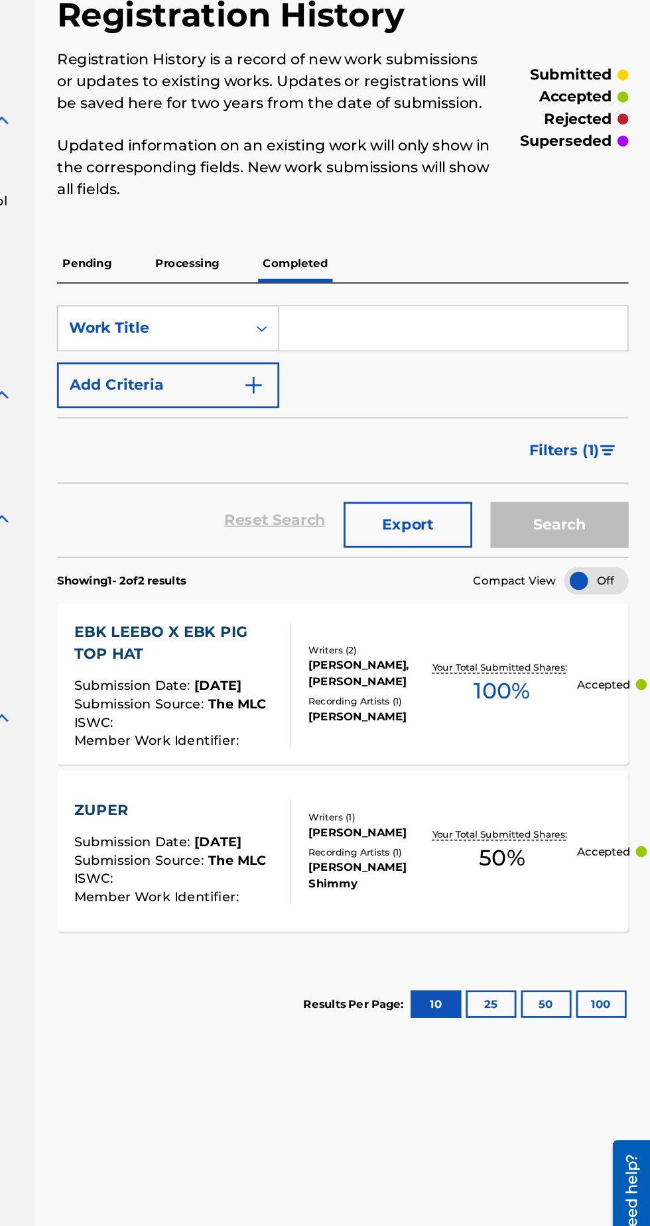
click at [318, 265] on p "Processing" at bounding box center [315, 267] width 54 height 28
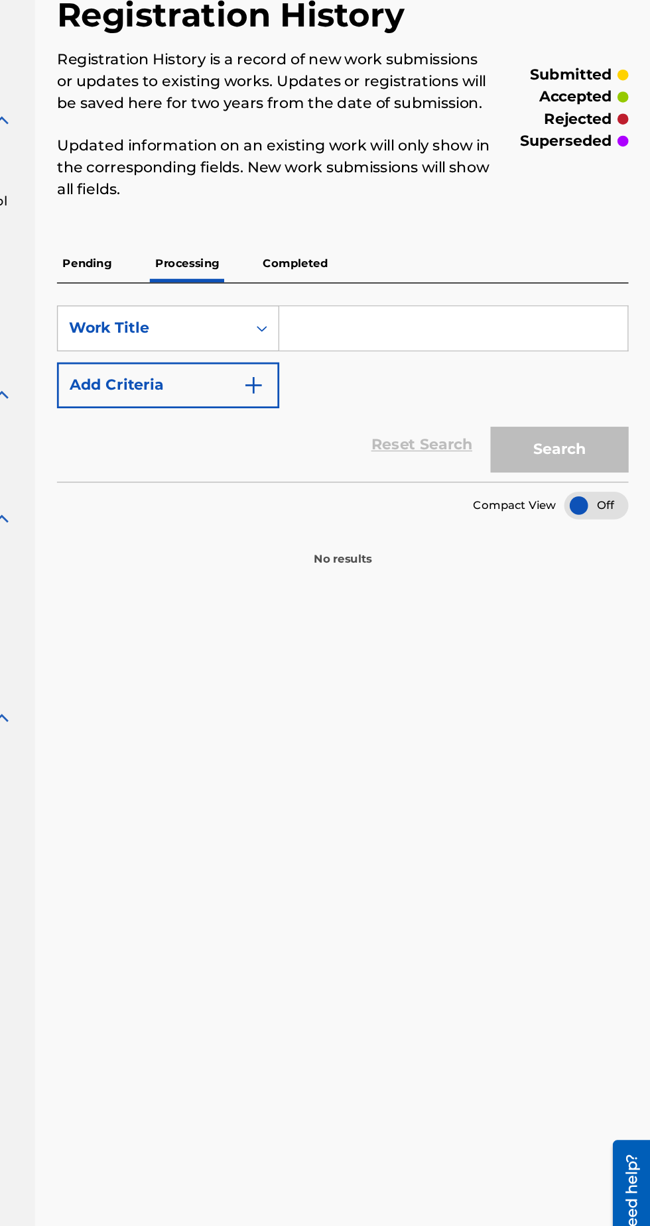
click at [246, 267] on p "Pending" at bounding box center [242, 267] width 43 height 28
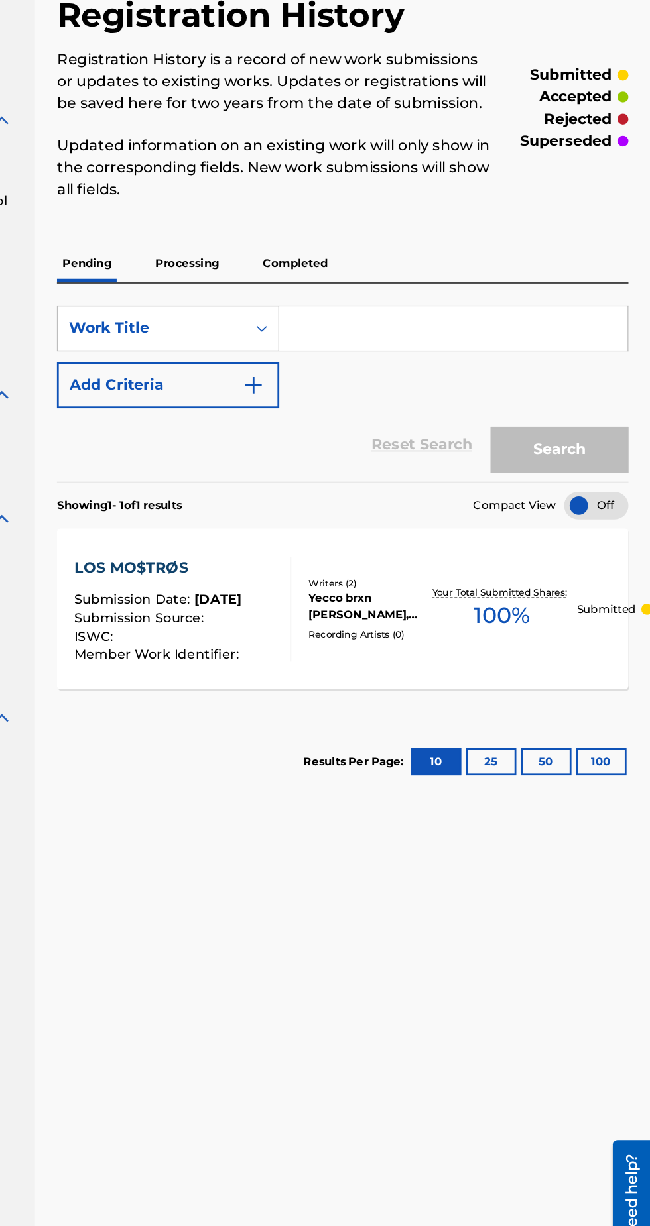
click at [235, 268] on p "Pending" at bounding box center [242, 267] width 43 height 28
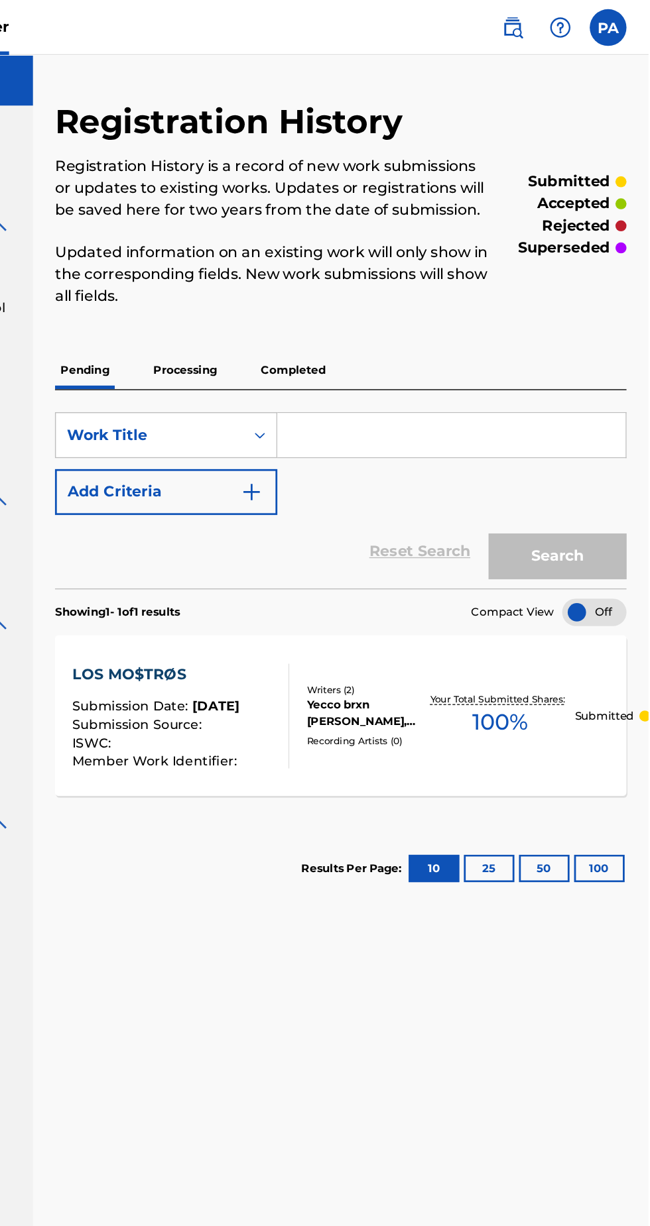
click at [285, 506] on span "Submission Date :" at bounding box center [277, 510] width 87 height 12
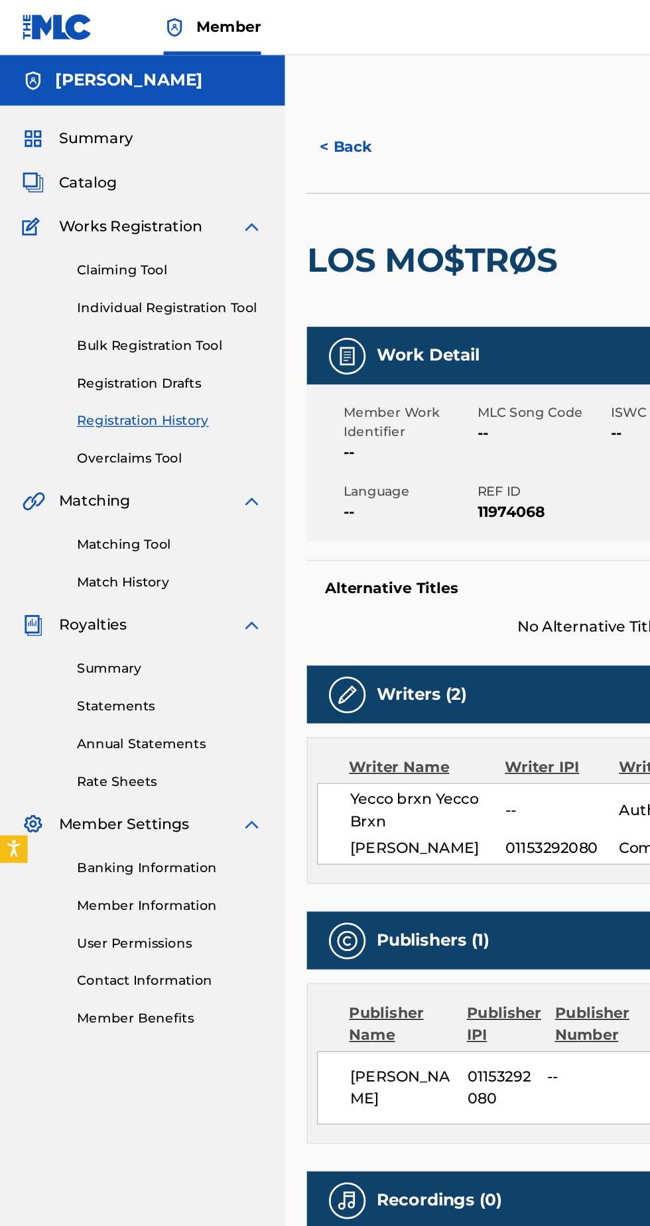
click at [85, 218] on link "Individual Registration Tool" at bounding box center [123, 222] width 134 height 14
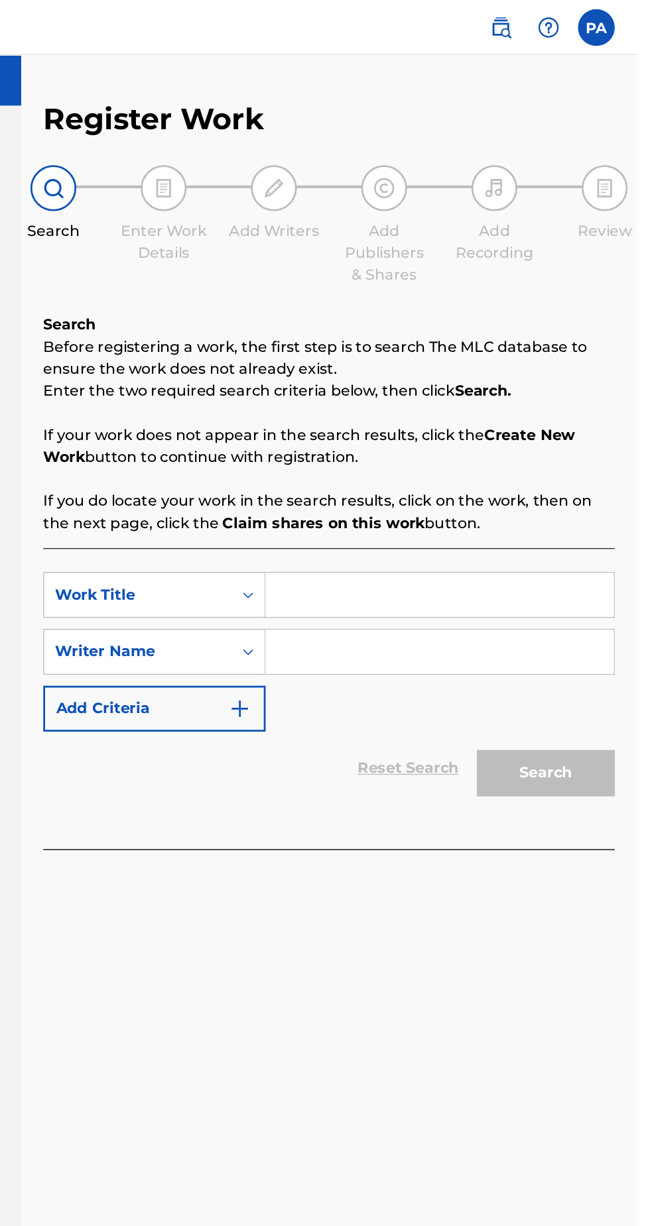
click at [544, 425] on input "Search Form" at bounding box center [507, 430] width 251 height 32
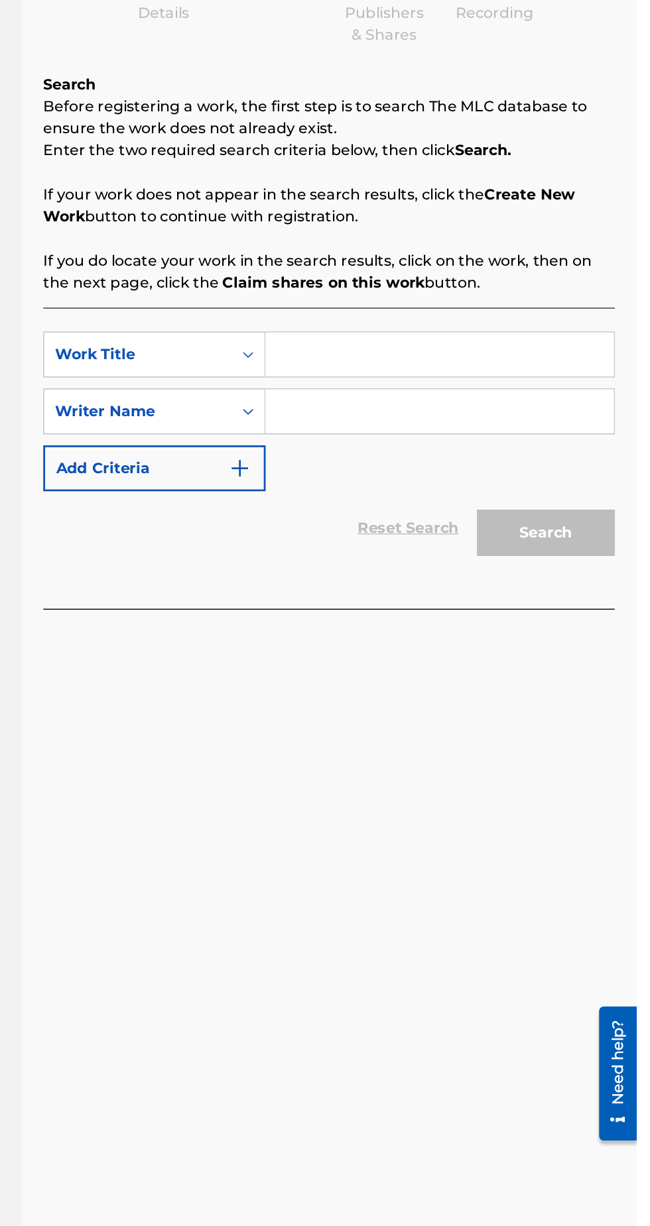
paste input "LOS MO$TRØS"
type input "LOS MO$TRØS"
click at [441, 471] on input "Search Form" at bounding box center [507, 471] width 251 height 32
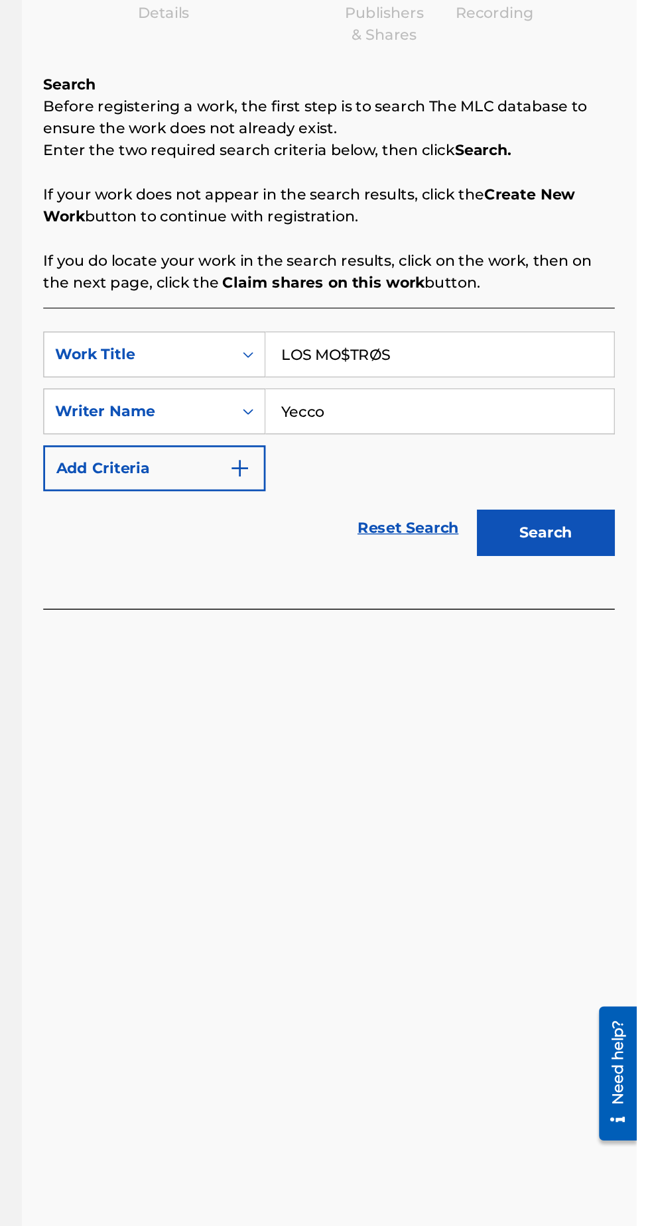
type input "Yecco"
click at [595, 545] on button "Search" at bounding box center [583, 558] width 99 height 33
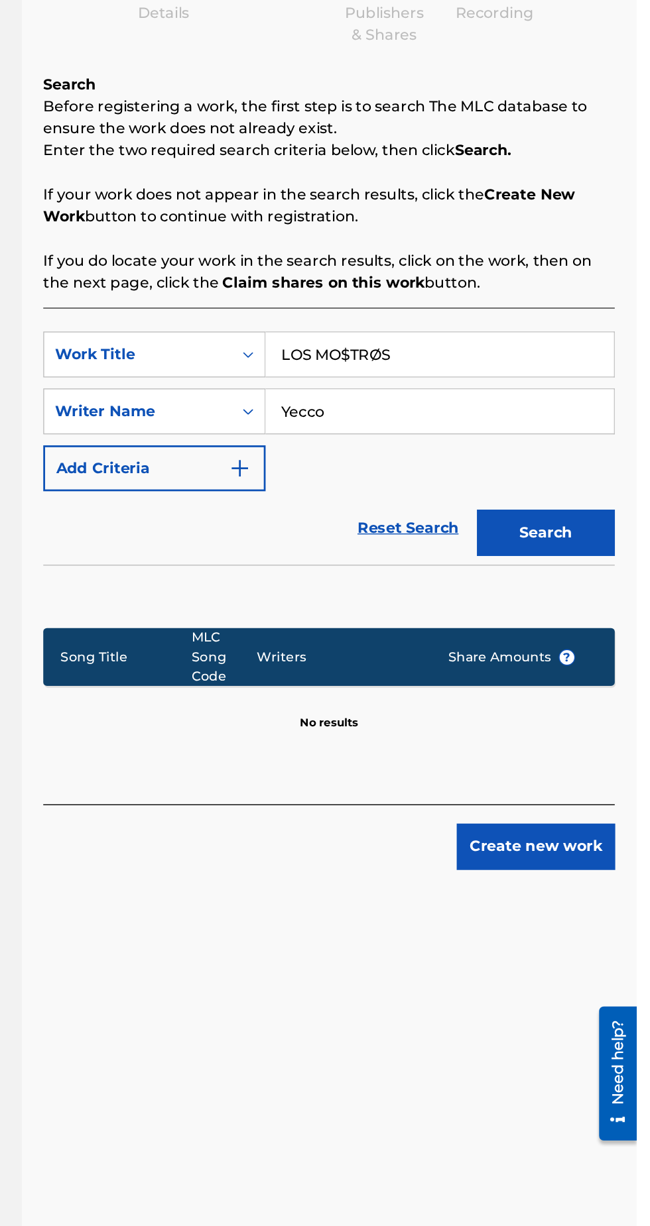
click at [579, 793] on button "Create new work" at bounding box center [577, 784] width 114 height 33
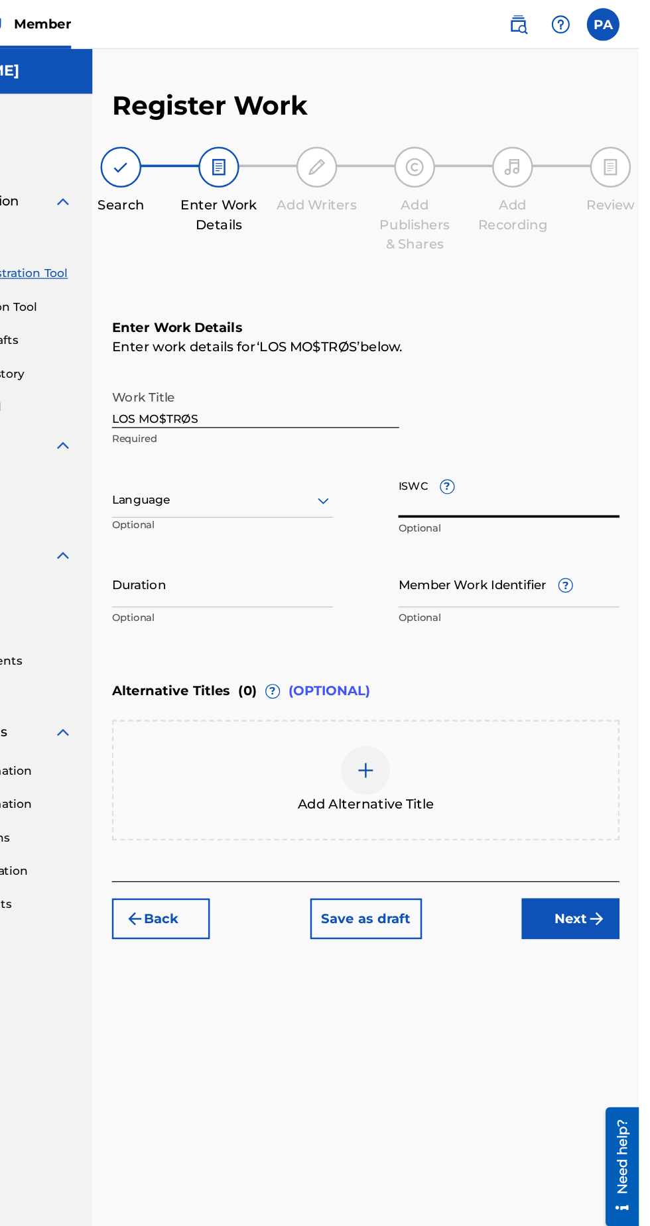
paste input "QZZ772573310"
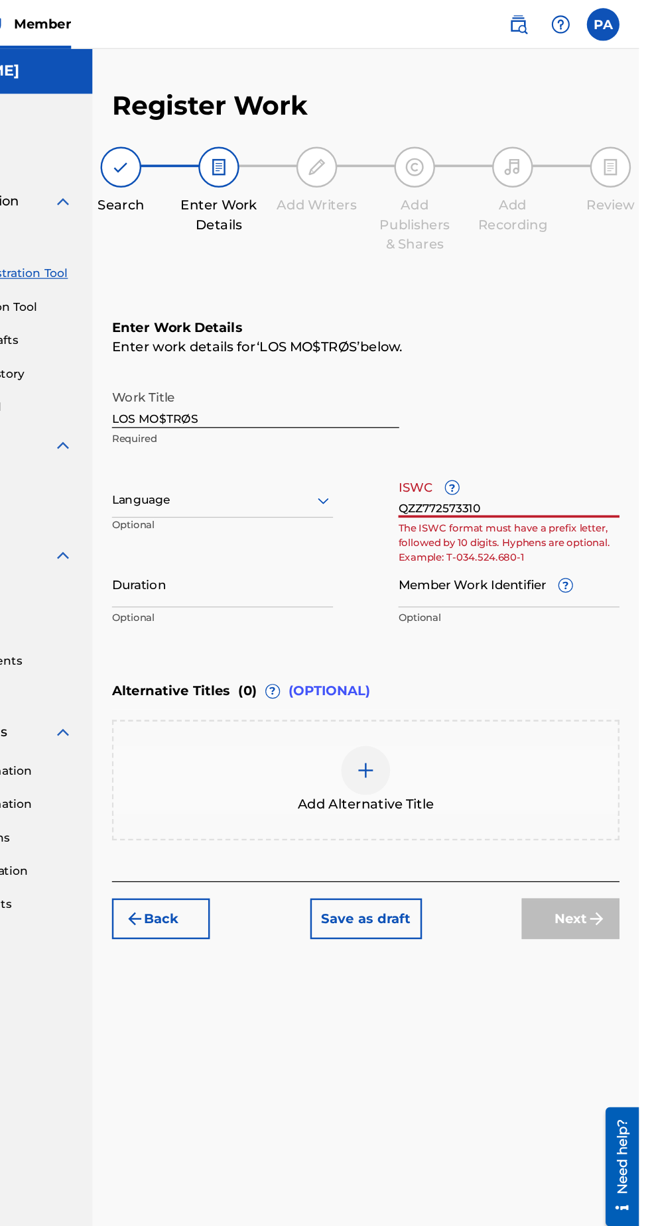
click at [538, 415] on input "QZZ772573310" at bounding box center [544, 402] width 180 height 38
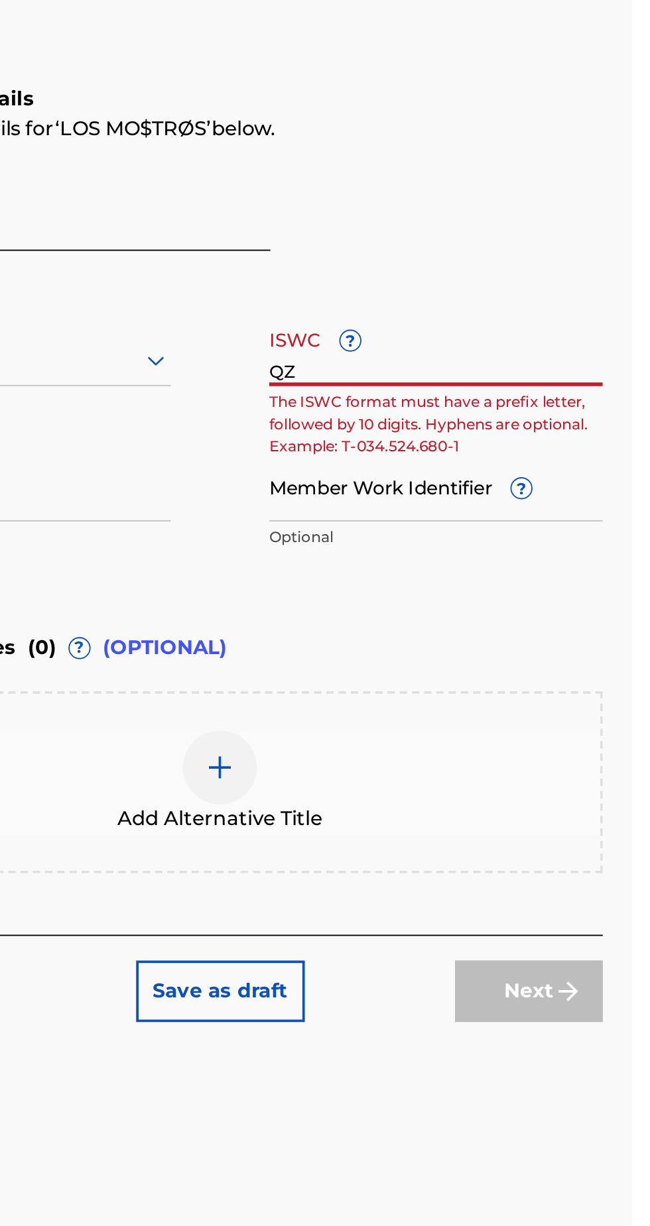
type input "Q"
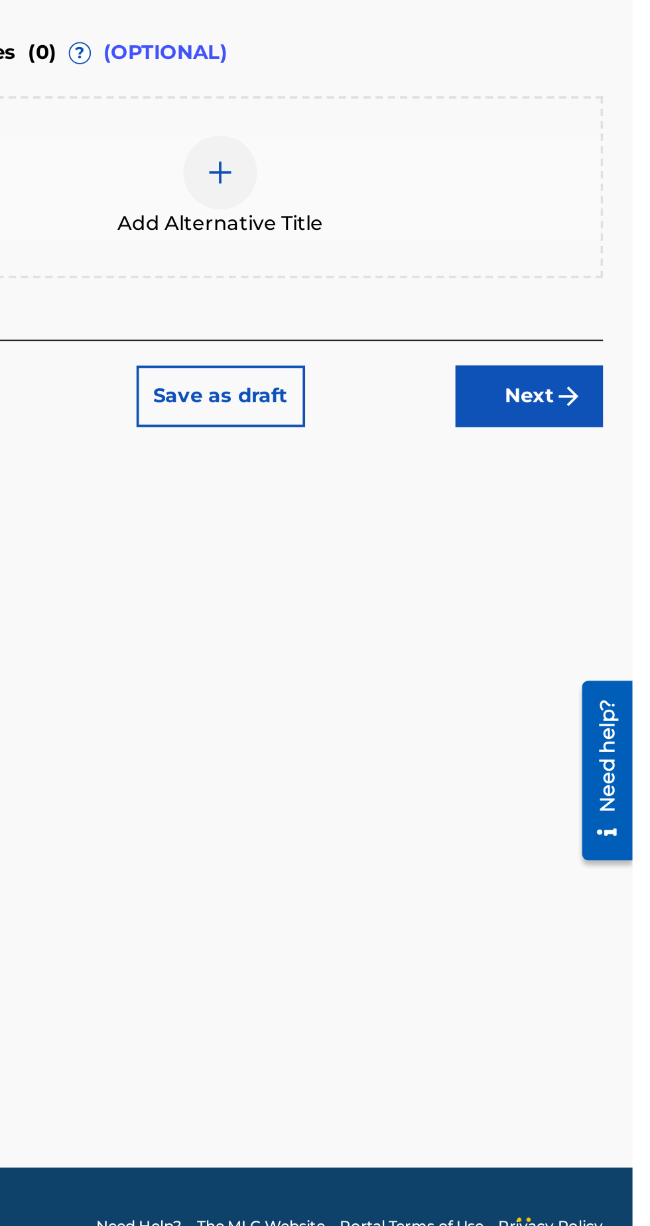
click at [591, 758] on button "Next" at bounding box center [594, 747] width 80 height 33
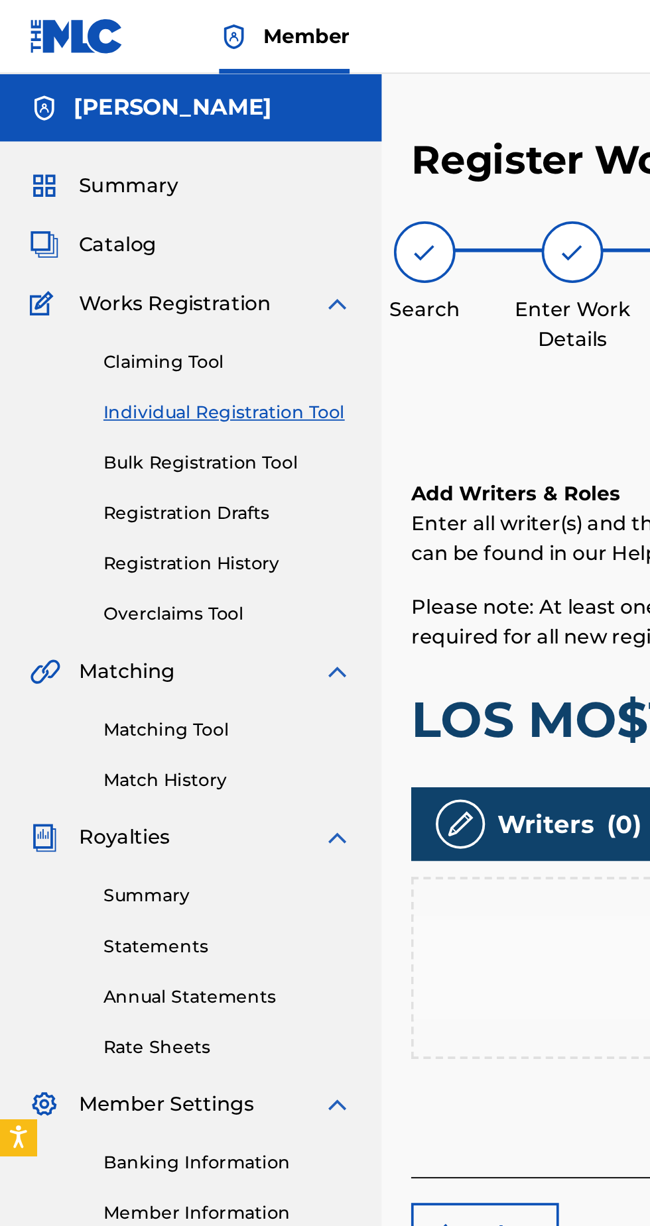
click at [69, 166] on span "Works Registration" at bounding box center [93, 164] width 103 height 16
click at [40, 139] on link "Catalog" at bounding box center [50, 132] width 68 height 16
